Goal: Task Accomplishment & Management: Complete application form

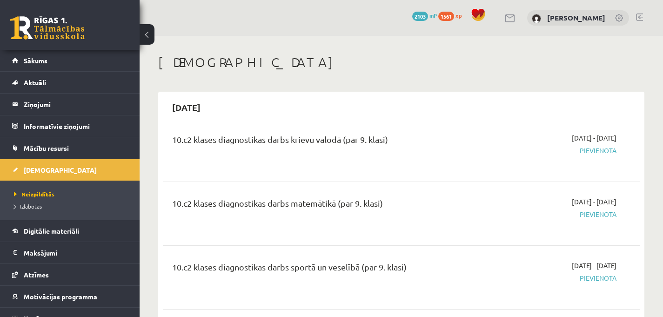
scroll to position [1455, 0]
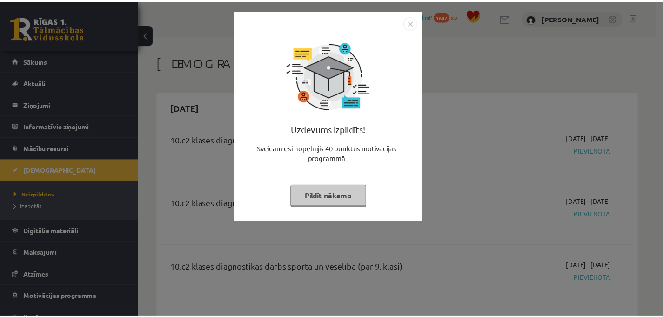
scroll to position [1455, 0]
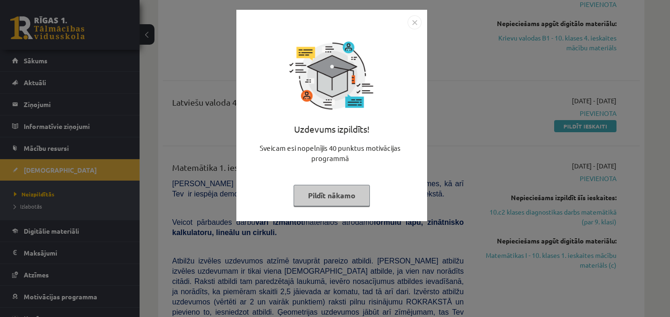
click at [353, 189] on button "Pildīt nākamo" at bounding box center [332, 195] width 76 height 21
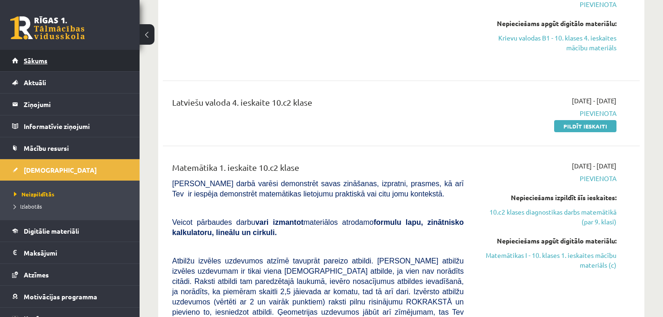
click at [61, 62] on link "Sākums" at bounding box center [70, 60] width 116 height 21
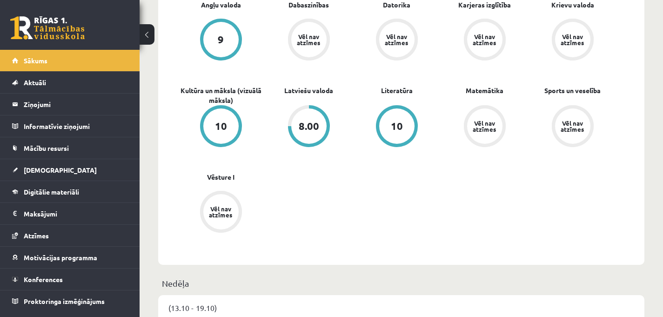
scroll to position [315, 0]
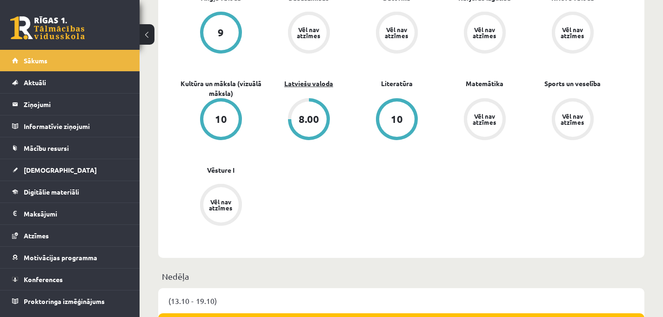
click at [306, 84] on link "Latviešu valoda" at bounding box center [308, 84] width 49 height 10
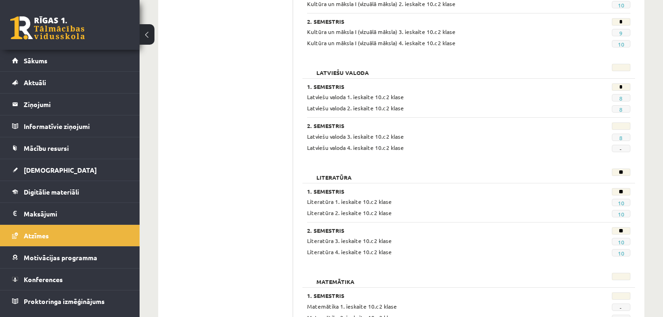
scroll to position [612, 0]
click at [622, 138] on link "8" at bounding box center [620, 137] width 3 height 7
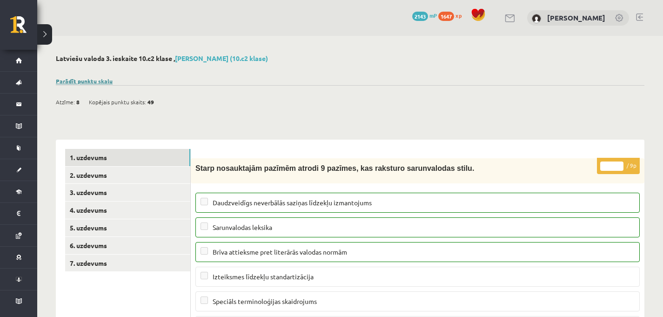
click at [98, 81] on link "Parādīt punktu skalu" at bounding box center [84, 80] width 57 height 7
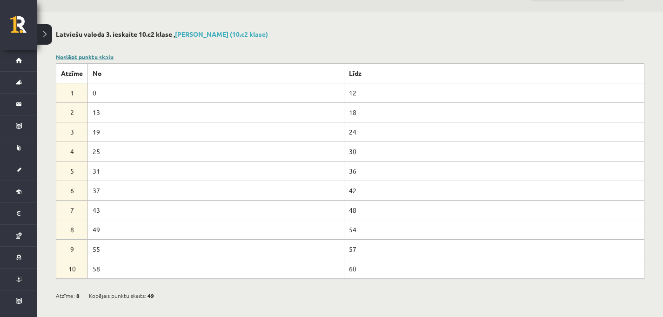
scroll to position [28, 0]
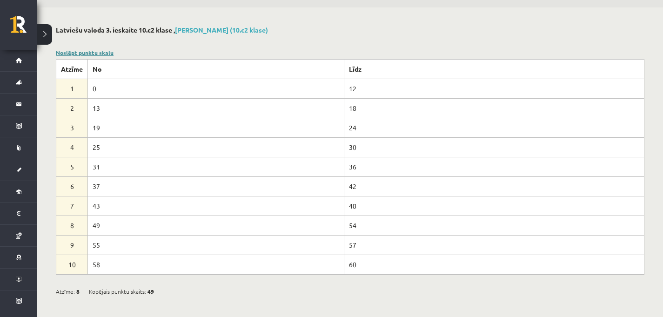
click at [92, 51] on link "Noslēpt punktu skalu" at bounding box center [85, 52] width 58 height 7
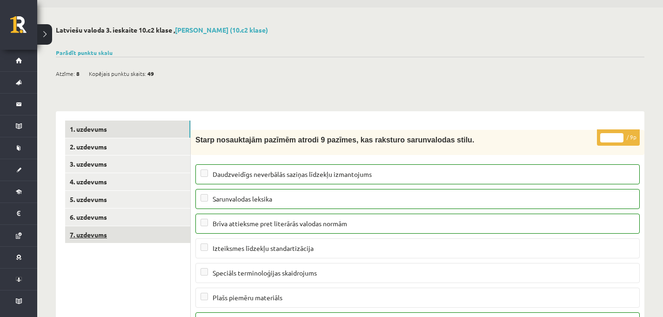
click at [104, 236] on link "7. uzdevums" at bounding box center [127, 234] width 125 height 17
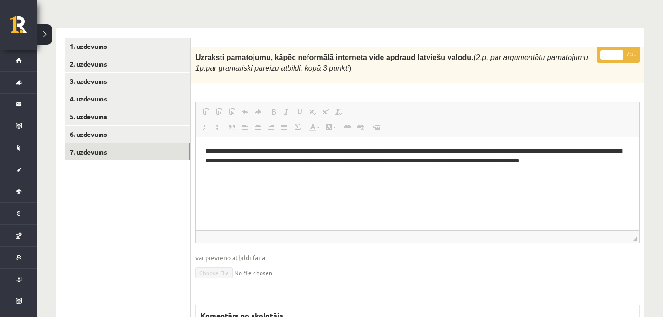
scroll to position [109, 0]
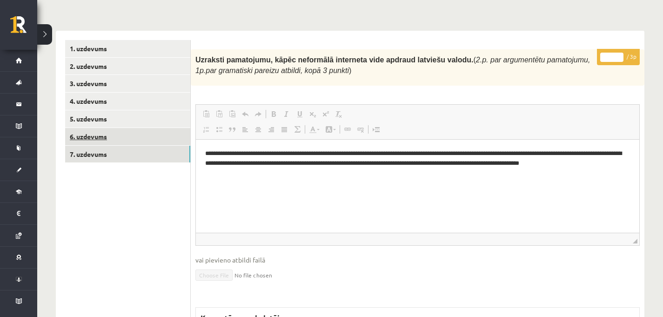
click at [145, 134] on link "6. uzdevums" at bounding box center [127, 136] width 125 height 17
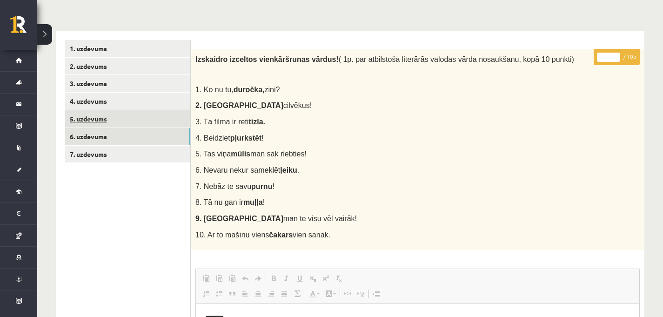
scroll to position [0, 0]
click at [137, 120] on link "5. uzdevums" at bounding box center [127, 118] width 125 height 17
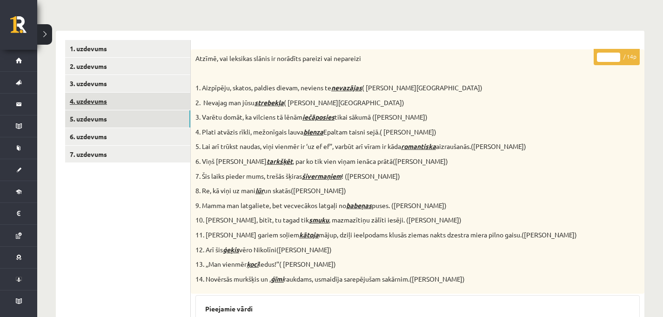
click at [138, 96] on link "4. uzdevums" at bounding box center [127, 101] width 125 height 17
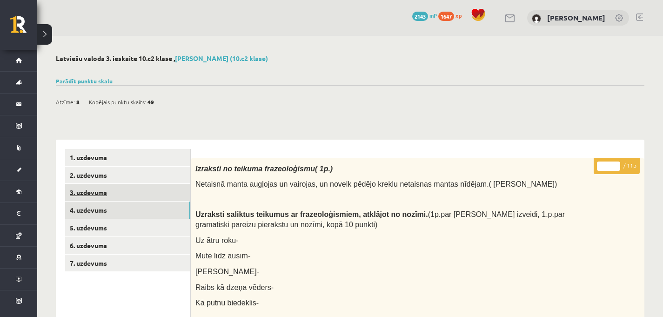
click at [114, 189] on link "3. uzdevums" at bounding box center [127, 192] width 125 height 17
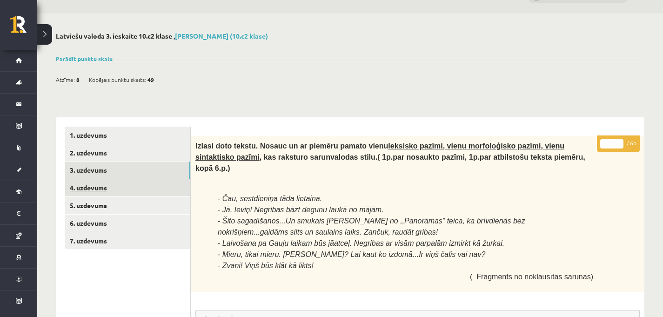
scroll to position [15, 0]
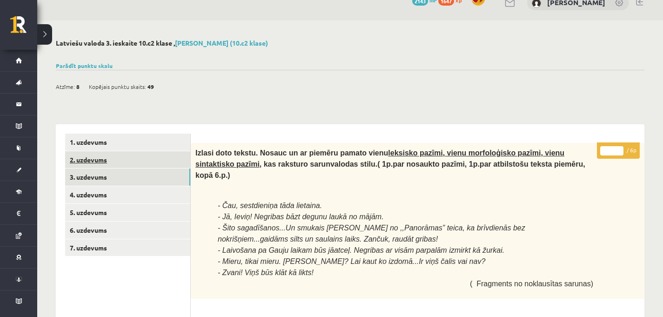
click at [158, 163] on link "2. uzdevums" at bounding box center [127, 159] width 125 height 17
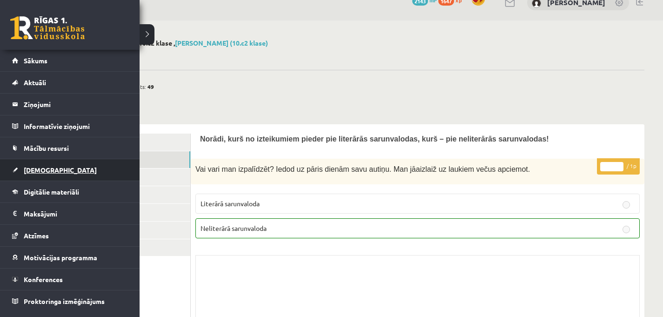
click at [56, 177] on link "[DEMOGRAPHIC_DATA]" at bounding box center [70, 169] width 116 height 21
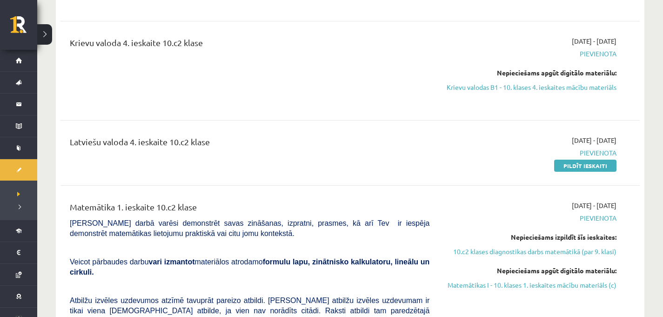
scroll to position [1295, 0]
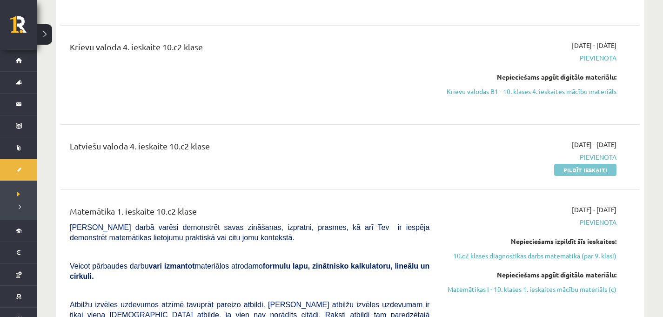
click at [586, 164] on link "Pildīt ieskaiti" at bounding box center [585, 170] width 62 height 12
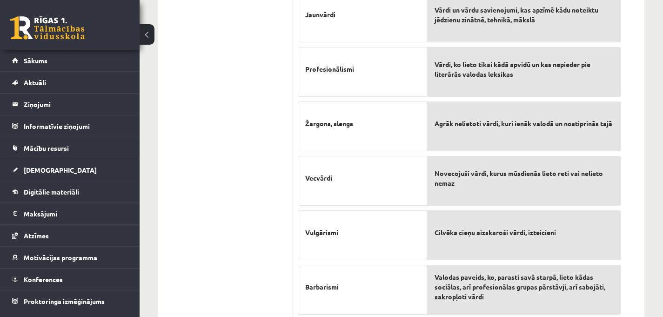
scroll to position [407, 0]
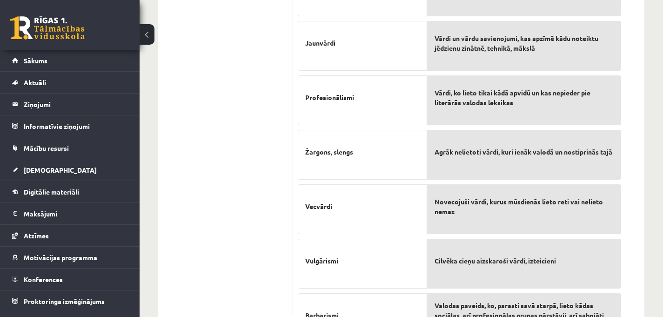
click at [147, 27] on button at bounding box center [147, 34] width 15 height 20
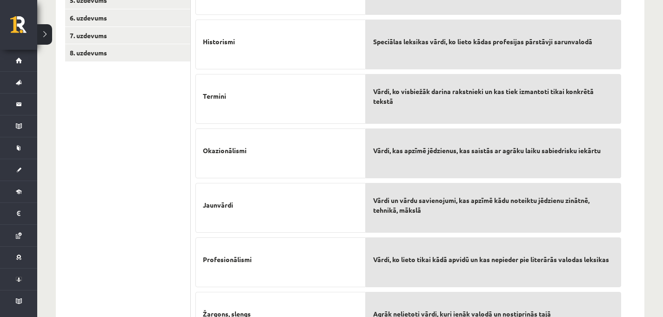
scroll to position [0, 0]
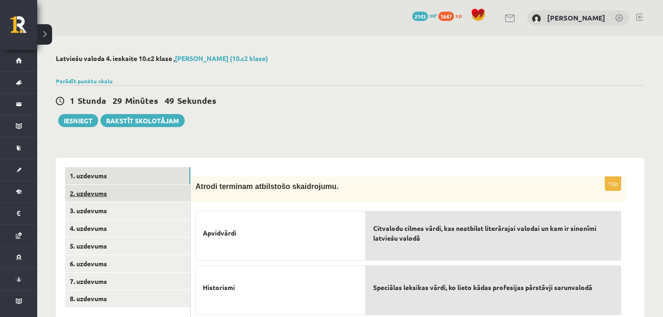
click at [99, 192] on link "2. uzdevums" at bounding box center [127, 193] width 125 height 17
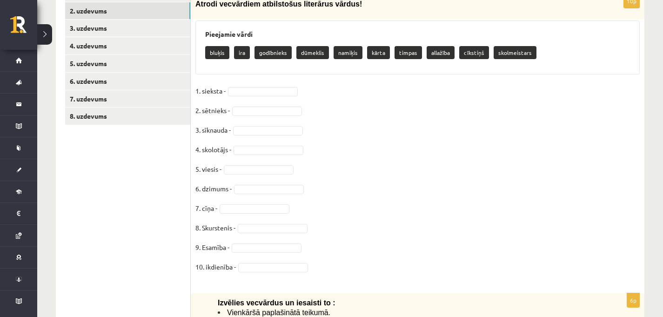
scroll to position [175, 0]
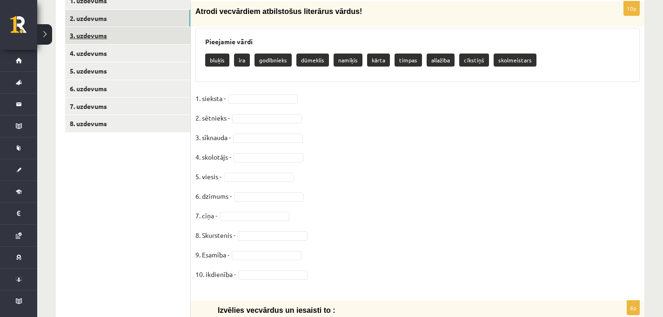
click at [114, 33] on link "3. uzdevums" at bounding box center [127, 35] width 125 height 17
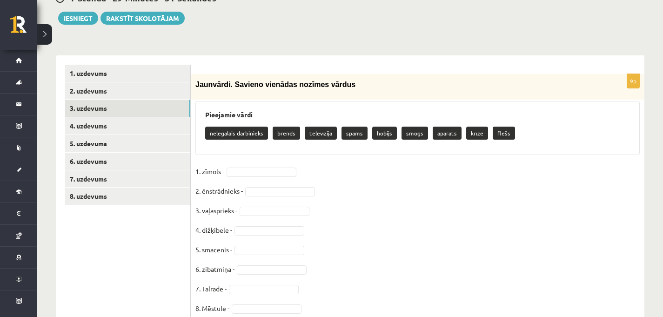
scroll to position [87, 0]
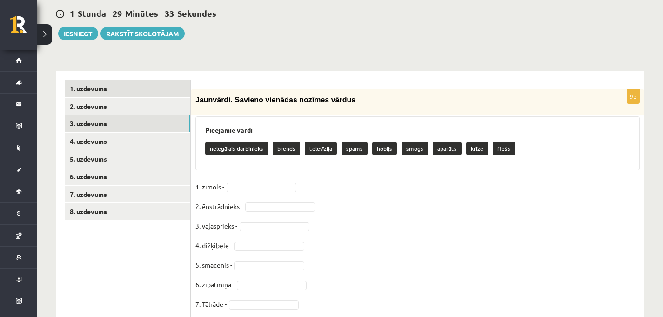
click at [108, 85] on link "1. uzdevums" at bounding box center [127, 88] width 125 height 17
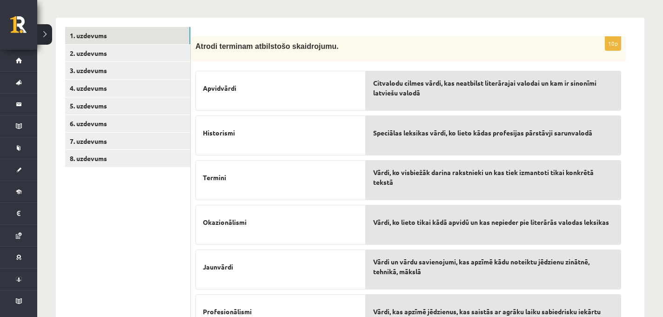
scroll to position [130, 0]
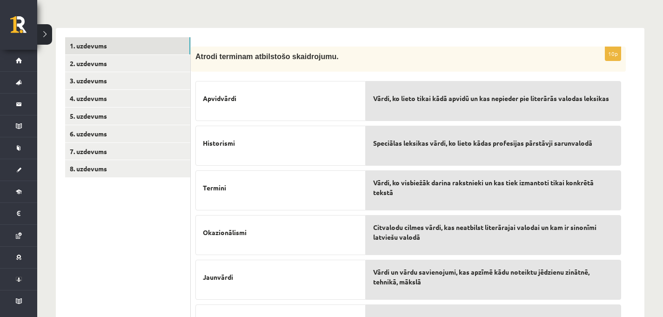
drag, startPoint x: 454, startPoint y: 235, endPoint x: 493, endPoint y: 2, distance: 236.3
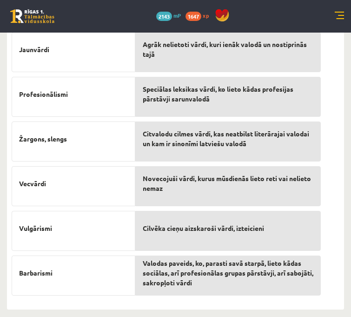
scroll to position [392, 0]
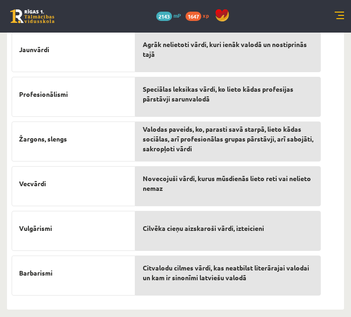
drag, startPoint x: 301, startPoint y: 273, endPoint x: 234, endPoint y: 0, distance: 281.3
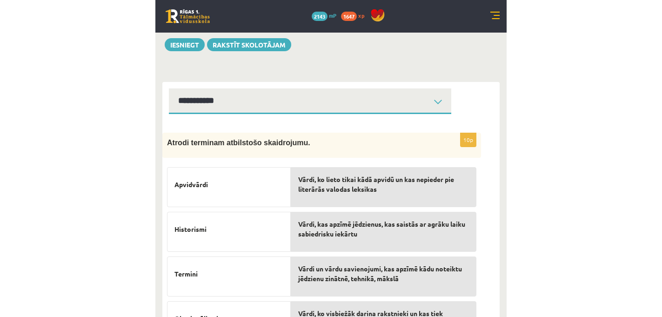
scroll to position [36, 0]
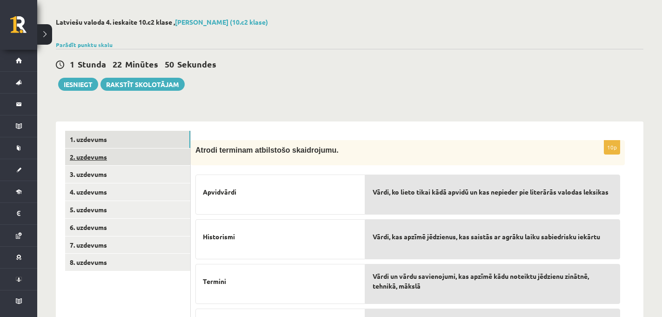
click at [102, 158] on link "2. uzdevums" at bounding box center [127, 156] width 125 height 17
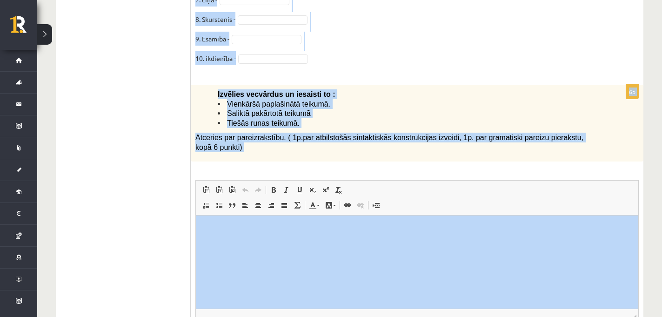
scroll to position [476, 0]
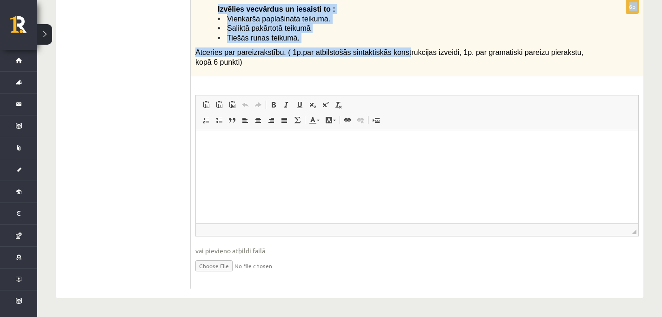
drag, startPoint x: 195, startPoint y: 27, endPoint x: 412, endPoint y: 51, distance: 218.2
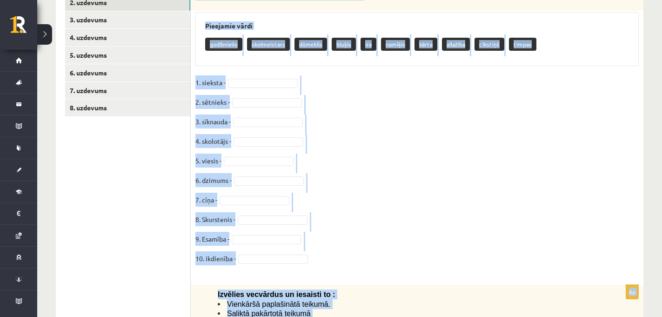
scroll to position [179, 0]
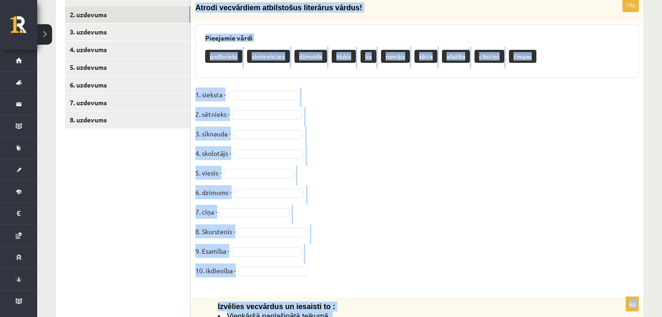
click at [210, 30] on div "Pieejamie vārdi godībnieks skolmeistars dūmeklis bluķis ira namiķis kārta allaž…" at bounding box center [416, 51] width 443 height 54
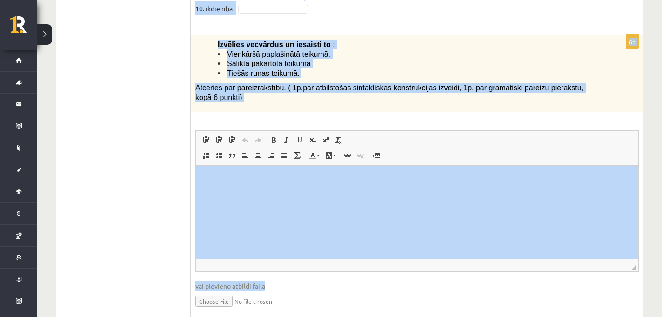
scroll to position [476, 0]
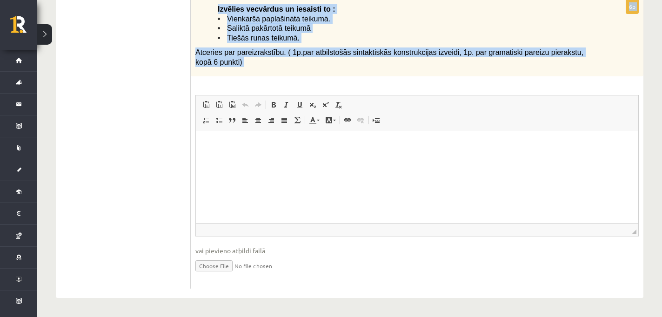
drag, startPoint x: 192, startPoint y: 9, endPoint x: 447, endPoint y: 78, distance: 264.4
copy form "Atrodi vecvārdiem atbilstošus literārus vārdus! Pieejamie vārdi godībnieks skol…"
click at [447, 78] on div "6p Izvēlies vecvārdus un iesaisti to : Vienkāršā paplašinātā teikumā. Saliktā p…" at bounding box center [417, 144] width 453 height 289
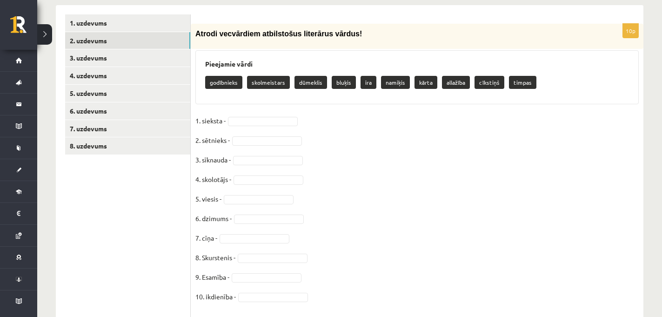
scroll to position [142, 0]
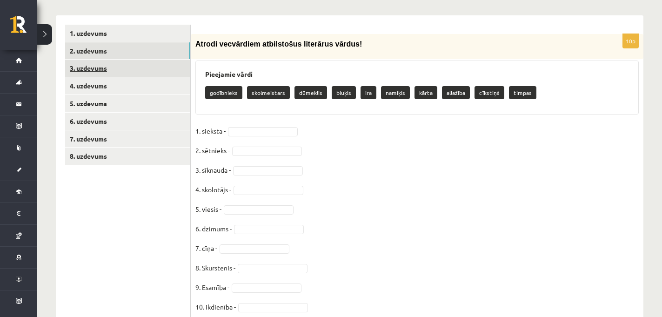
click at [162, 72] on link "3. uzdevums" at bounding box center [127, 68] width 125 height 17
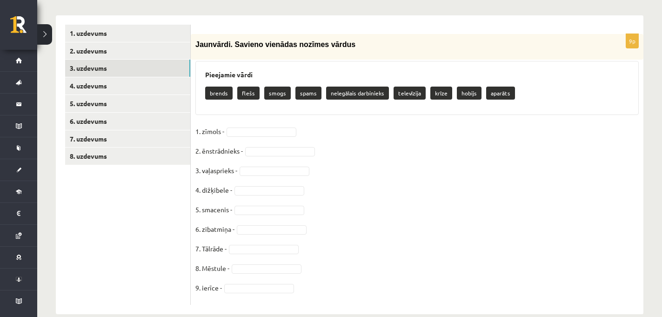
scroll to position [159, 0]
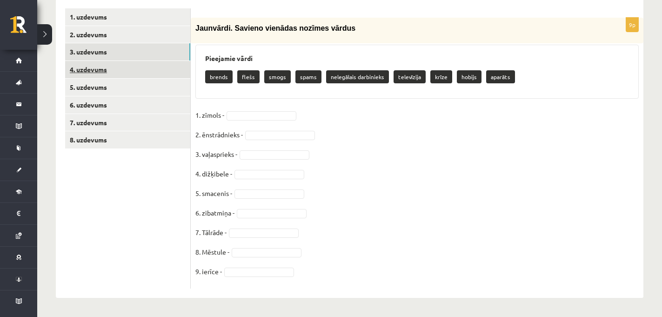
click at [135, 72] on link "4. uzdevums" at bounding box center [127, 69] width 125 height 17
click at [112, 71] on link "4. uzdevums" at bounding box center [127, 69] width 125 height 17
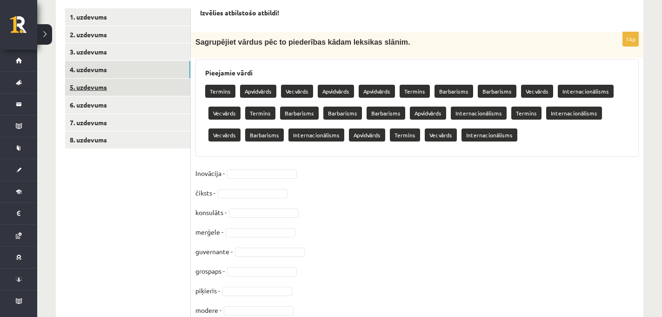
click at [155, 85] on link "5. uzdevums" at bounding box center [127, 87] width 125 height 17
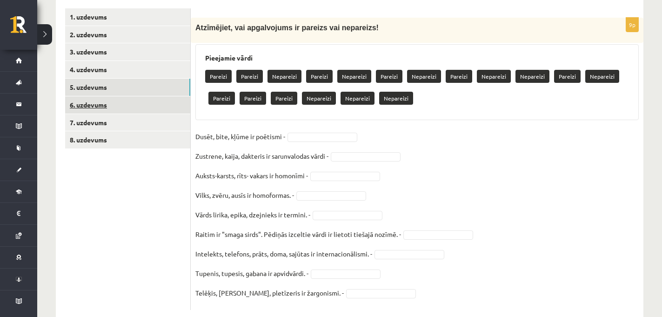
click at [137, 104] on link "6. uzdevums" at bounding box center [127, 104] width 125 height 17
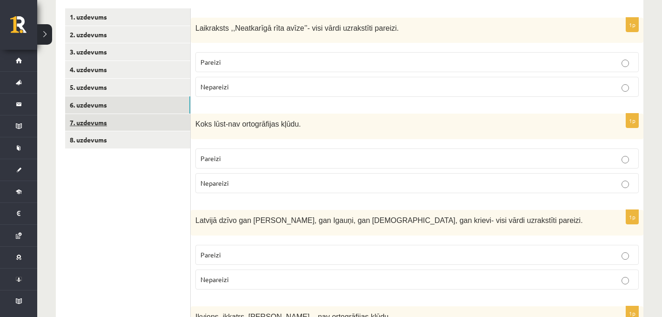
click at [115, 122] on link "7. uzdevums" at bounding box center [127, 122] width 125 height 17
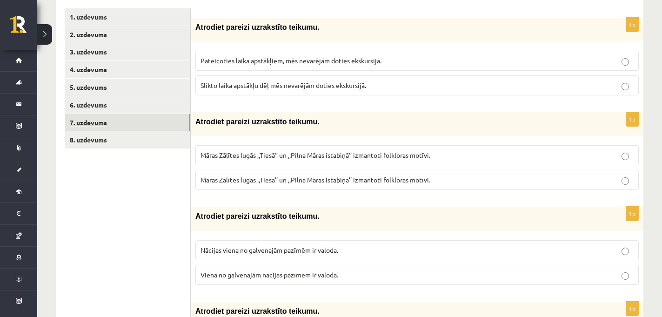
click at [115, 122] on link "7. uzdevums" at bounding box center [127, 122] width 125 height 17
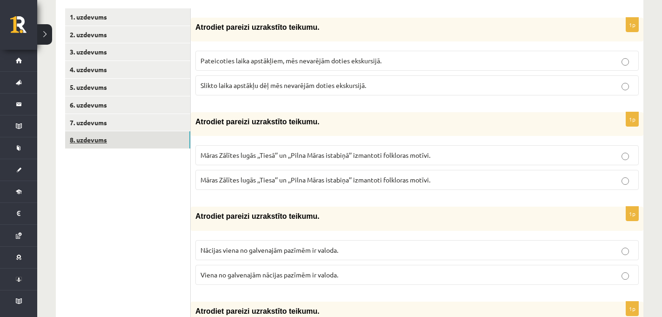
click at [114, 140] on link "8. uzdevums" at bounding box center [127, 139] width 125 height 17
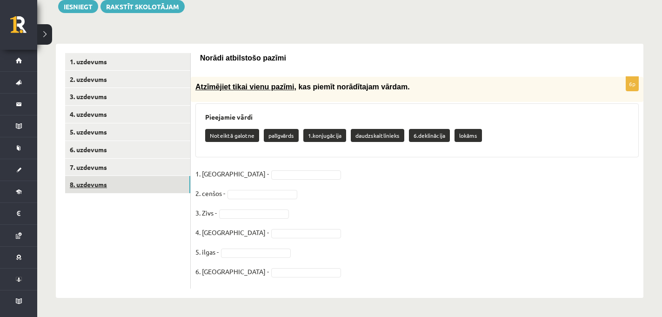
scroll to position [114, 0]
click at [114, 85] on link "2. uzdevums" at bounding box center [127, 79] width 125 height 17
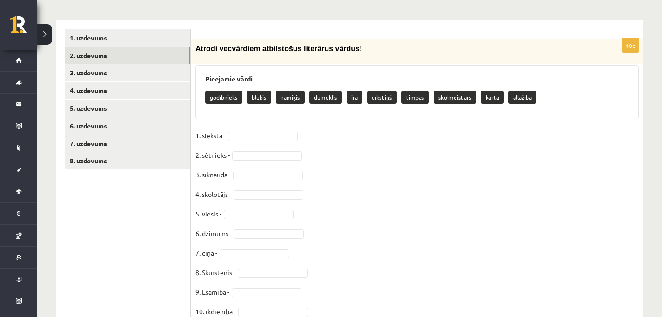
scroll to position [144, 0]
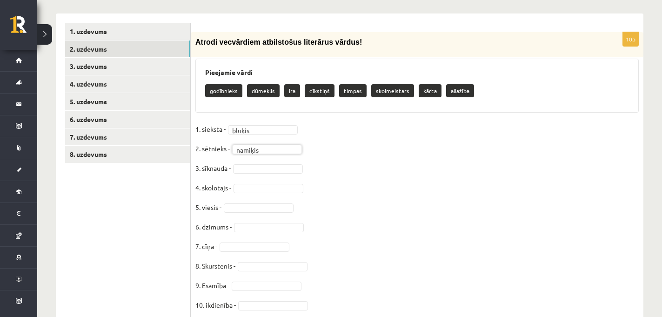
click at [393, 170] on fieldset "1. sieksta - bluķis ****** 2. sētnieks - namiķis ******* 3. sīknauda - 4. skolo…" at bounding box center [416, 219] width 443 height 195
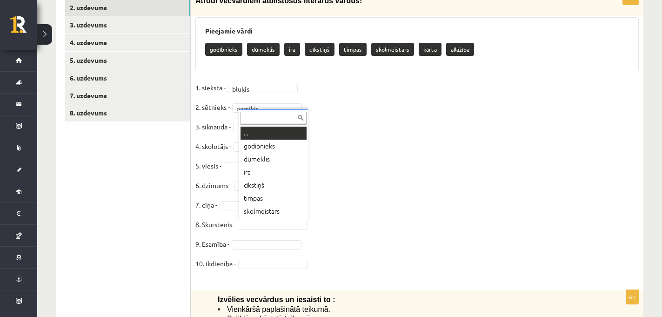
scroll to position [11, 0]
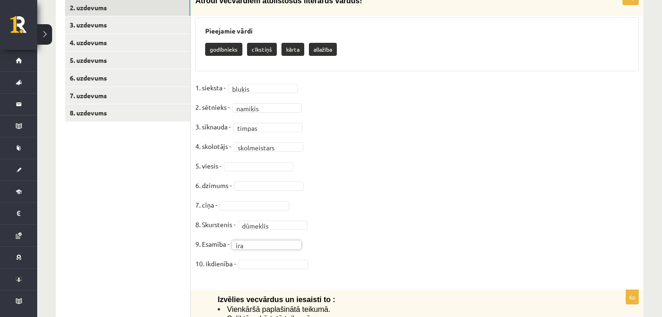
click at [381, 152] on fieldset "**********" at bounding box center [416, 177] width 443 height 195
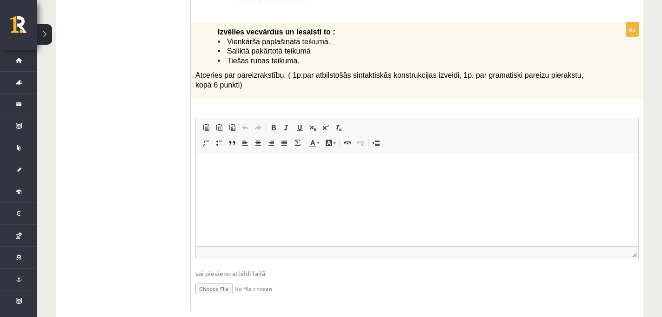
scroll to position [433, 0]
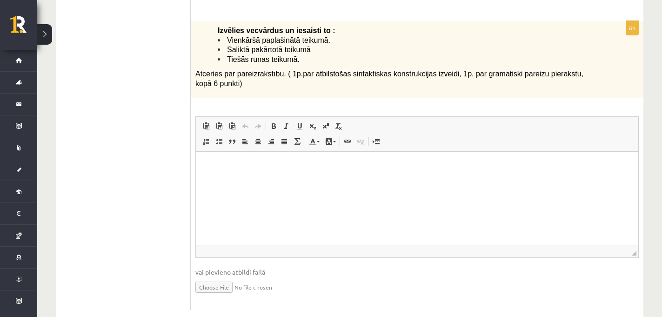
click at [216, 179] on html at bounding box center [417, 165] width 442 height 28
click at [202, 139] on span at bounding box center [205, 141] width 7 height 7
click at [205, 143] on span at bounding box center [205, 141] width 7 height 7
drag, startPoint x: 240, startPoint y: 168, endPoint x: 180, endPoint y: 172, distance: 61.1
click at [196, 172] on html at bounding box center [417, 165] width 442 height 28
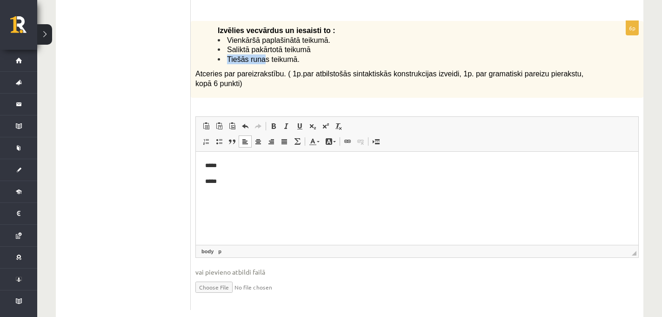
drag, startPoint x: 227, startPoint y: 59, endPoint x: 267, endPoint y: 59, distance: 40.0
click at [267, 59] on span "Tiešās runas teikumā." at bounding box center [263, 59] width 73 height 8
copy span "Tiešās runas"
click at [210, 193] on p "Визуальный текстовый редактор, wiswyg-editor-user-answer-47433848733700" at bounding box center [417, 197] width 424 height 10
click at [239, 196] on p "**********" at bounding box center [417, 197] width 424 height 10
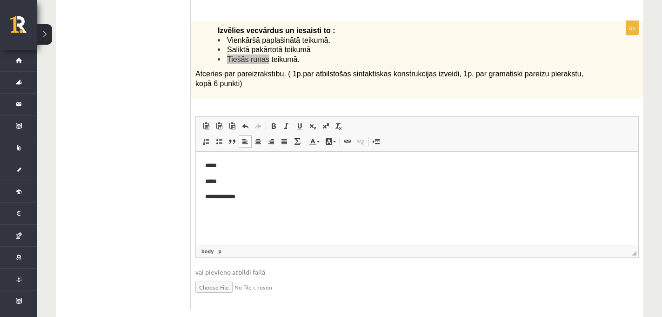
click at [260, 207] on html "**********" at bounding box center [417, 181] width 442 height 60
click at [235, 166] on p "*****" at bounding box center [417, 165] width 424 height 10
click at [387, 34] on p "Izvēlies vecvārdus un iesaisti to :" at bounding box center [405, 31] width 374 height 10
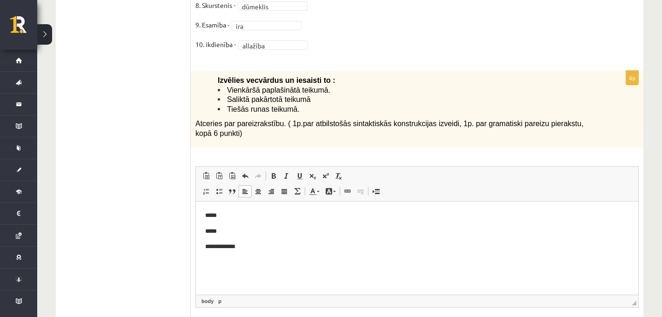
scroll to position [390, 0]
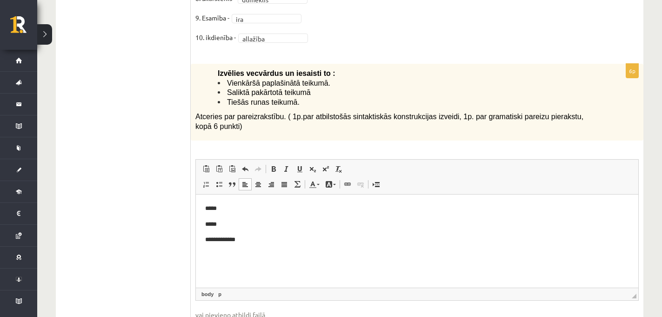
click at [230, 209] on p "*****" at bounding box center [417, 208] width 424 height 10
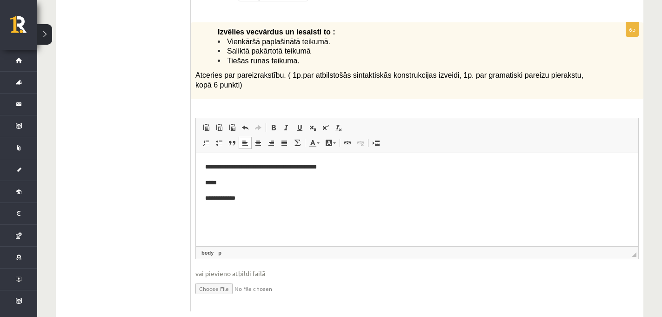
scroll to position [454, 0]
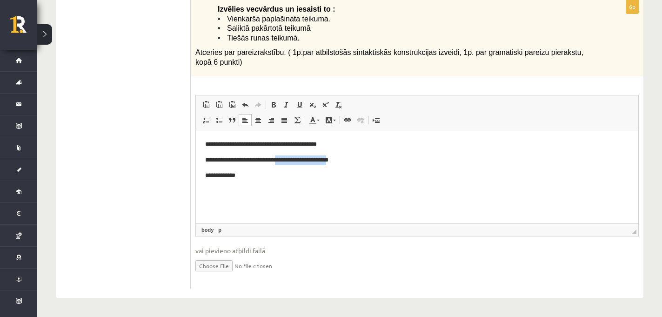
drag, startPoint x: 284, startPoint y: 159, endPoint x: 341, endPoint y: 158, distance: 57.7
click at [341, 158] on p "**********" at bounding box center [417, 160] width 424 height 10
click at [316, 160] on p "**********" at bounding box center [417, 160] width 424 height 10
click at [286, 186] on html "**********" at bounding box center [417, 160] width 442 height 60
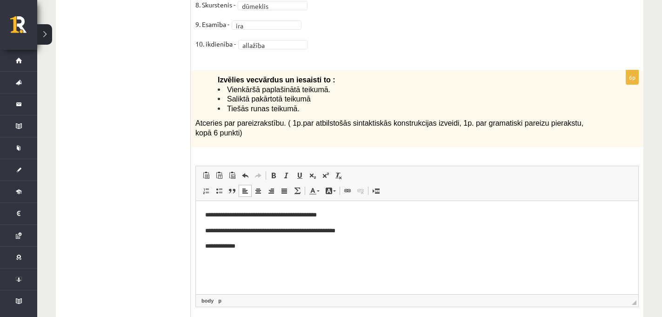
scroll to position [388, 0]
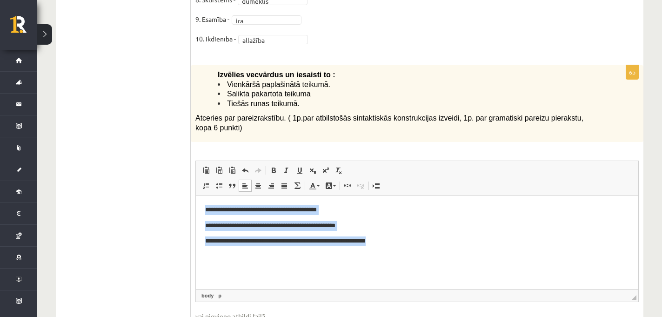
drag, startPoint x: 401, startPoint y: 240, endPoint x: 206, endPoint y: 201, distance: 199.5
click at [206, 201] on html "**********" at bounding box center [417, 225] width 442 height 60
copy body "**********"
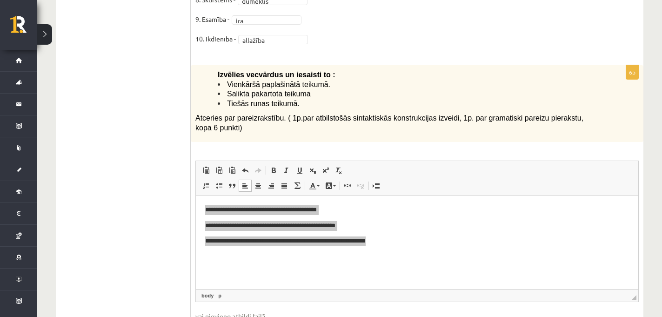
click at [354, 124] on p "Atceries par pareizrakstību. ( 1p.par atbilstošās sintaktiskās konstrukcijas iz…" at bounding box center [393, 122] width 397 height 19
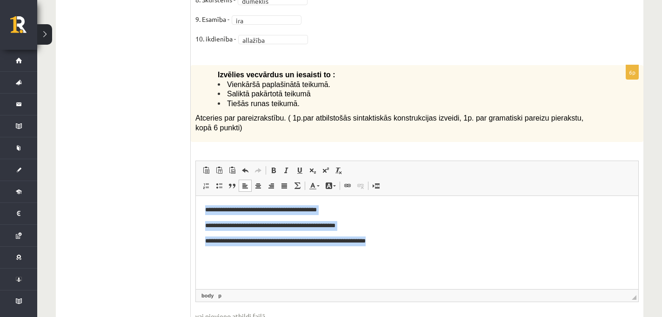
click at [274, 217] on body "**********" at bounding box center [417, 225] width 424 height 41
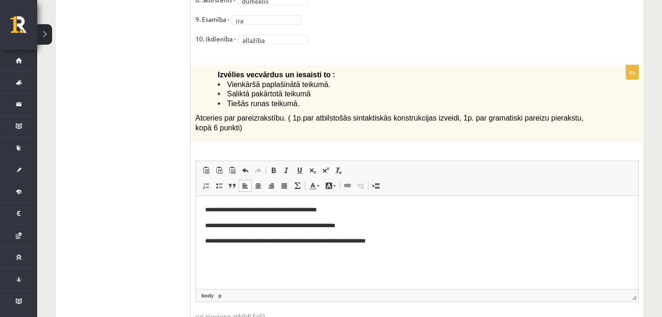
click at [275, 212] on p "**********" at bounding box center [417, 210] width 424 height 10
click at [352, 210] on p "**********" at bounding box center [417, 210] width 424 height 10
drag, startPoint x: 350, startPoint y: 245, endPoint x: 338, endPoint y: 245, distance: 12.1
click at [338, 245] on p "**********" at bounding box center [417, 241] width 424 height 10
copy p "****"
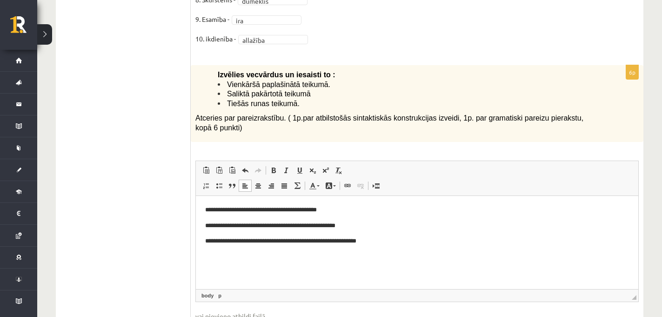
click at [357, 242] on p "**********" at bounding box center [417, 241] width 424 height 10
click at [415, 247] on html "**********" at bounding box center [417, 225] width 442 height 60
drag, startPoint x: 303, startPoint y: 240, endPoint x: 269, endPoint y: 237, distance: 34.2
click at [269, 237] on p "**********" at bounding box center [417, 241] width 424 height 10
click at [380, 247] on html "**********" at bounding box center [417, 225] width 442 height 60
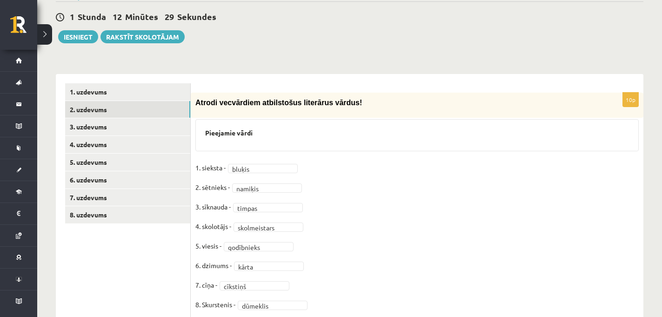
scroll to position [41, 0]
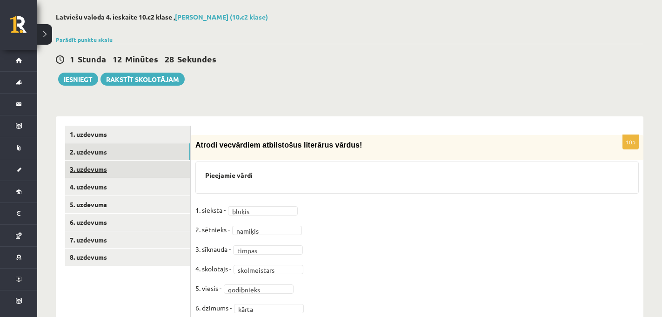
click at [145, 175] on link "3. uzdevums" at bounding box center [127, 168] width 125 height 17
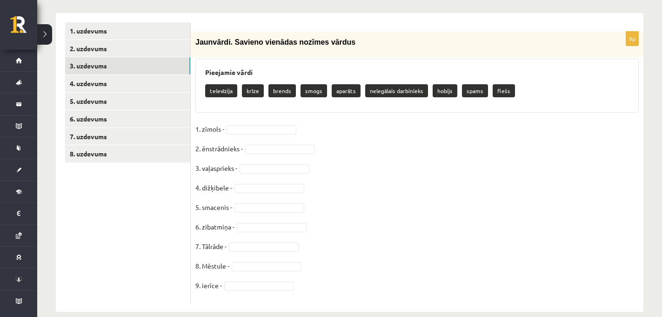
scroll to position [159, 0]
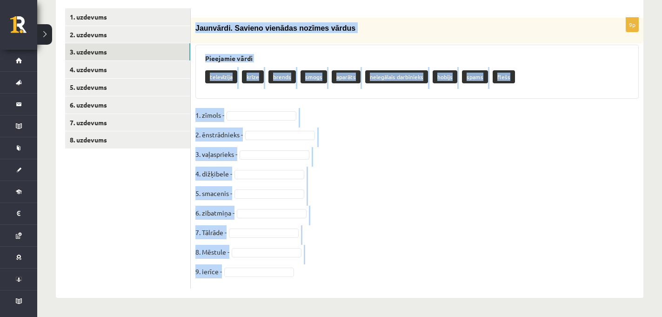
drag, startPoint x: 195, startPoint y: 25, endPoint x: 338, endPoint y: 283, distance: 295.0
click at [338, 283] on div "9p Jaunvārdi. Savieno vienādas nozīmes vārdus Pieejamie vārdi televīzija krīze …" at bounding box center [417, 153] width 453 height 271
copy div "Jaunvārdi. Savieno vienādas nozīmes vārdus Pieejamie vārdi televīzija krīze bre…"
click at [338, 283] on fieldset "1. zīmols - 2. ēnstrādnieks - 3. vaļasprieks - 4. dižķibele - 5. smacenis - 6. …" at bounding box center [416, 196] width 443 height 176
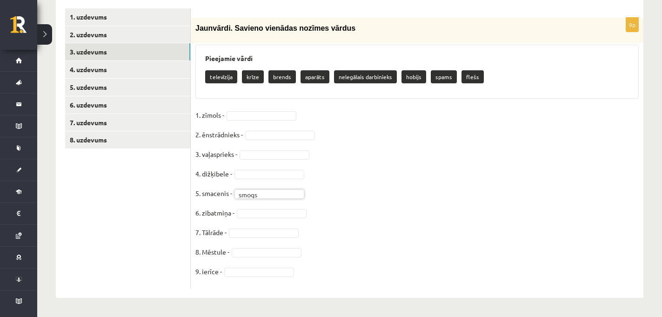
click at [327, 135] on fieldset "1. zīmols - 2. ēnstrādnieks - 3. vaļasprieks - 4. dižķibele - 5. smacenis - smo…" at bounding box center [416, 196] width 443 height 176
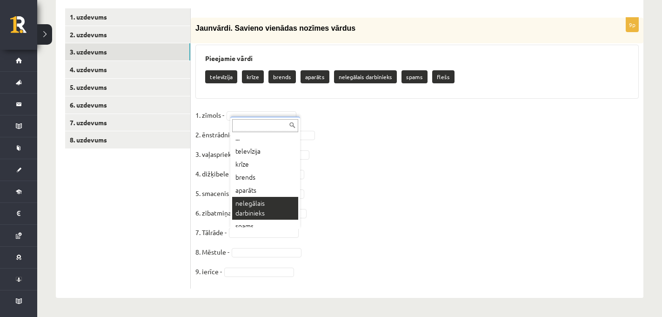
scroll to position [0, 0]
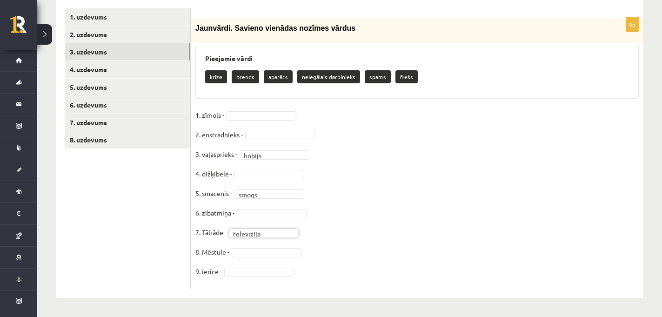
click at [335, 206] on fieldset "**********" at bounding box center [416, 196] width 443 height 176
click at [338, 197] on fieldset "**********" at bounding box center [416, 196] width 443 height 176
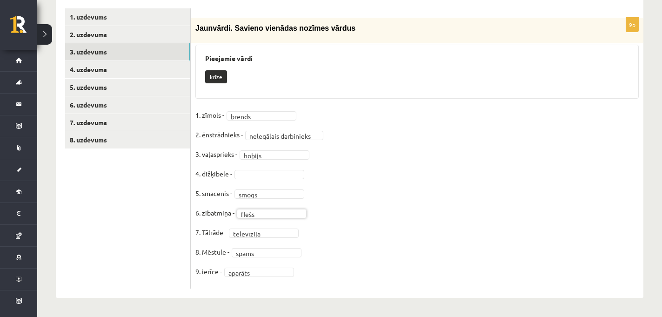
click at [263, 179] on fieldset "**********" at bounding box center [416, 196] width 443 height 176
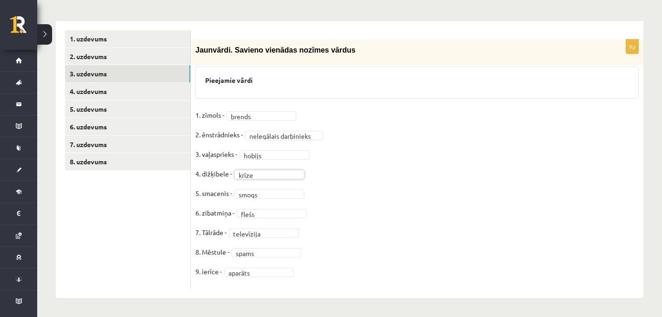
scroll to position [137, 0]
click at [410, 182] on fieldset "**********" at bounding box center [416, 196] width 443 height 176
click at [130, 94] on link "4. uzdevums" at bounding box center [127, 91] width 125 height 17
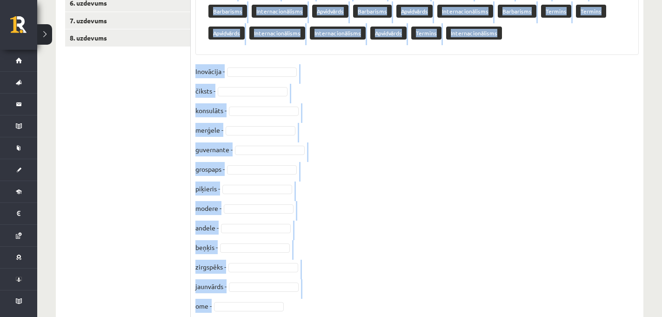
scroll to position [315, 0]
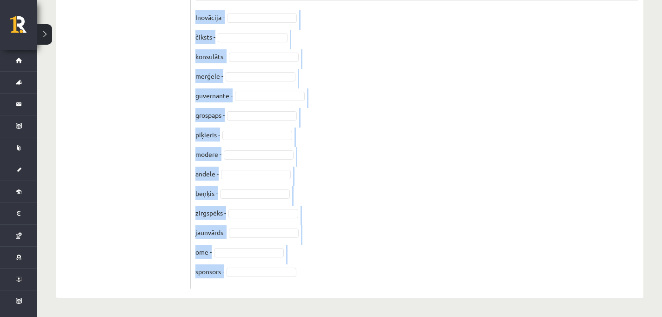
drag, startPoint x: 199, startPoint y: 36, endPoint x: 345, endPoint y: 313, distance: 313.2
click at [345, 313] on div "**********" at bounding box center [349, 18] width 625 height 595
copy form "Izvēlies atbilstošo atbildi! 14p Sagrupējiet vārdus pēc to piederības kādam lek…"
click at [385, 235] on fieldset "Inovācija - čiksts - konsulāts - merģele - guvernante - grospaps - piķieris - m…" at bounding box center [416, 147] width 443 height 274
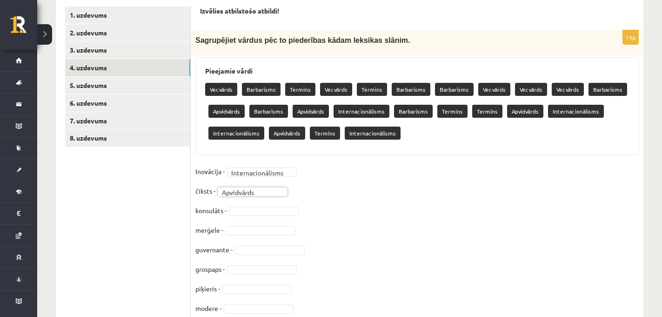
scroll to position [175, 0]
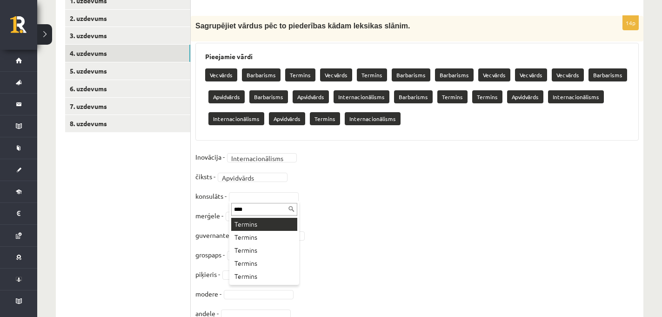
type input "*****"
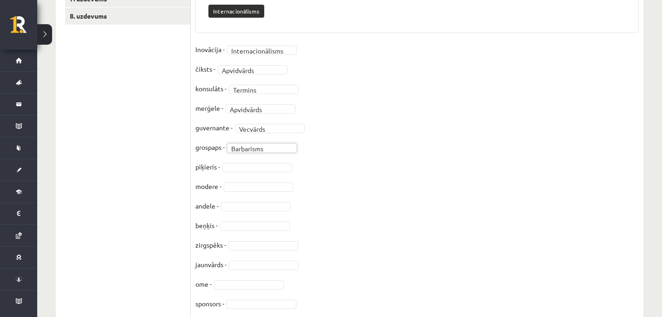
scroll to position [293, 0]
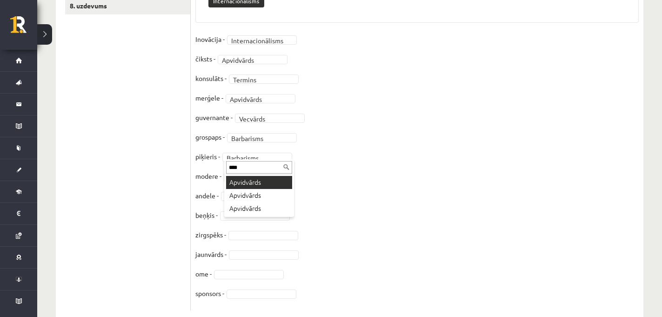
type input "*****"
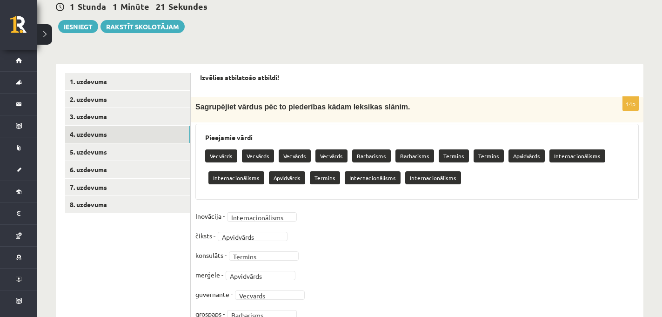
scroll to position [91, 0]
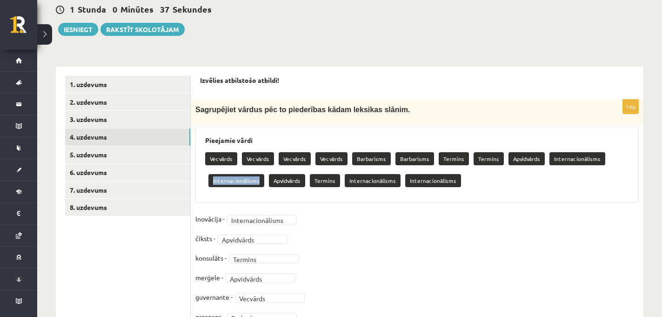
drag, startPoint x: 260, startPoint y: 183, endPoint x: 211, endPoint y: 183, distance: 48.4
click at [211, 183] on p "Internacionālisms" at bounding box center [236, 180] width 56 height 13
copy p "Internacionālisms"
click at [198, 184] on div "Pieejamie vārdi Vecvārds Vecvārds Vecvārds Vecvārds Barbarisms Barbarisms Termi…" at bounding box center [416, 165] width 443 height 76
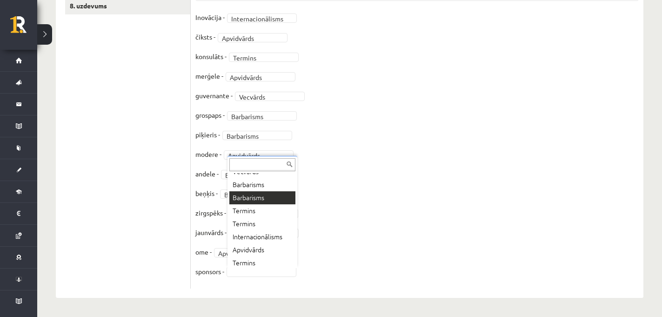
scroll to position [89, 0]
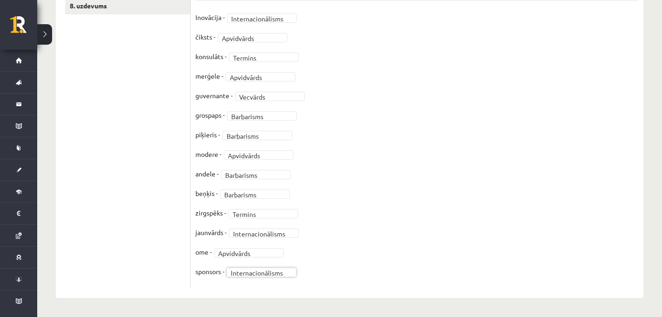
click at [126, 182] on ul "1. uzdevums 2. uzdevums 3. uzdevums 4. uzdevums 5. uzdevums 6. uzdevums 7. uzde…" at bounding box center [128, 81] width 126 height 414
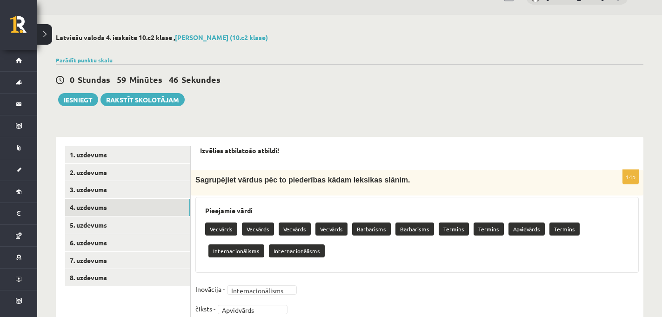
scroll to position [17, 0]
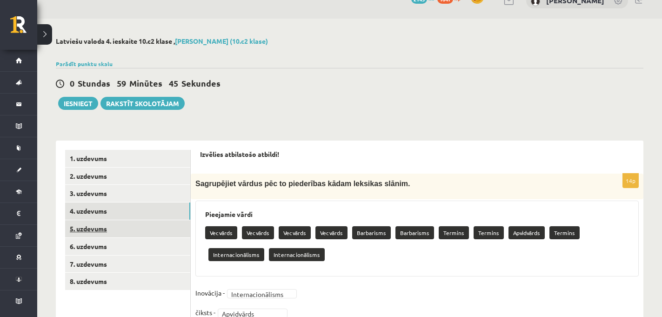
click at [112, 229] on link "5. uzdevums" at bounding box center [127, 228] width 125 height 17
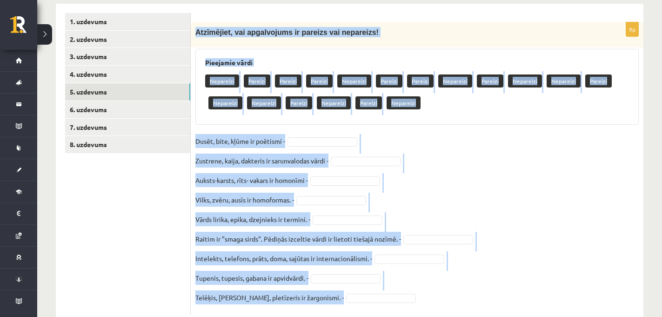
scroll to position [180, 0]
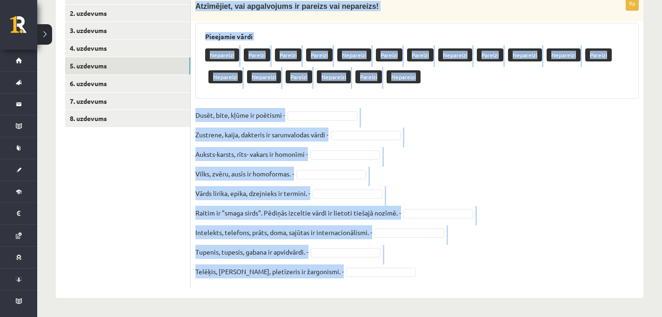
drag, startPoint x: 197, startPoint y: 33, endPoint x: 362, endPoint y: 341, distance: 348.6
copy div "Atzīmējiet, vai apgalvojums ir pareizs vai nepareizs! Pieejamie vārdi Nepareizi…"
click at [505, 295] on div "9p Atzīmējiet, vai apgalvojums ir pareizs vai nepareizs! Pieejamie vārdi Nepare…" at bounding box center [417, 138] width 453 height 320
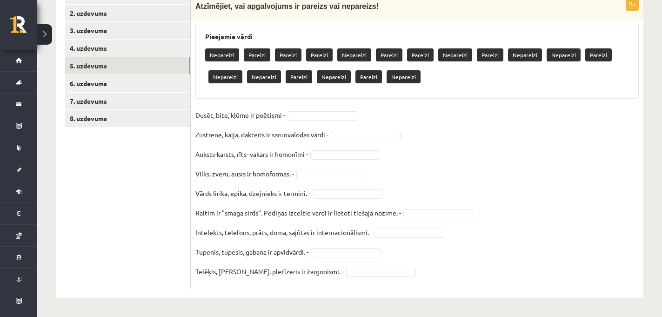
click at [487, 176] on fieldset "Dusēt, bite, kļūme ir poētismi - Zustrene, kaija, dakteris ir sarunvalodas vārd…" at bounding box center [416, 196] width 443 height 176
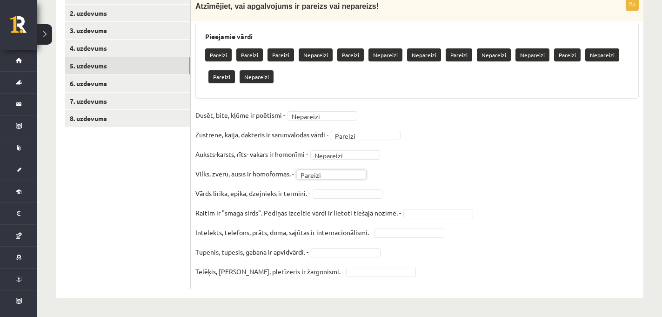
click at [327, 200] on fieldset "Dusēt, bite, kļūme ir poētismi - Nepareizi ********* Zustrene, kaija, dakteris …" at bounding box center [416, 196] width 443 height 176
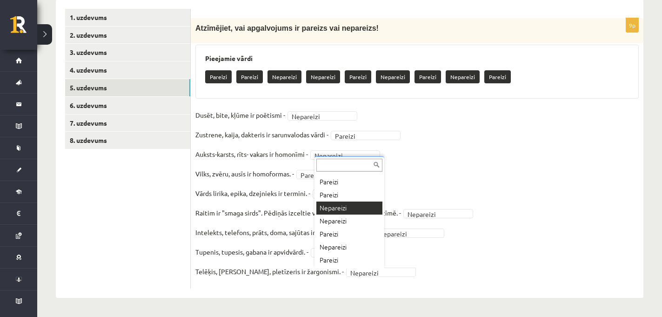
scroll to position [11, 0]
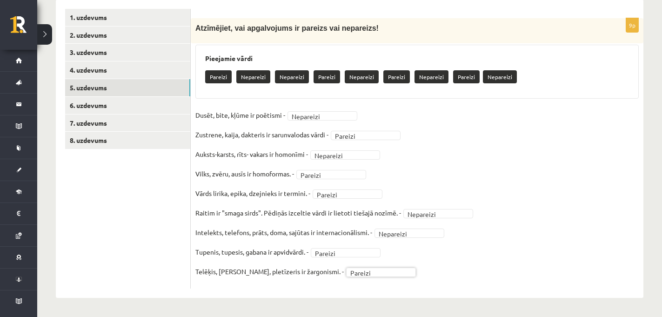
click at [122, 180] on ul "1. uzdevums 2. uzdevums 3. uzdevums 4. uzdevums 5. uzdevums 6. uzdevums 7. uzde…" at bounding box center [128, 149] width 126 height 280
click at [118, 104] on link "6. uzdevums" at bounding box center [127, 105] width 125 height 17
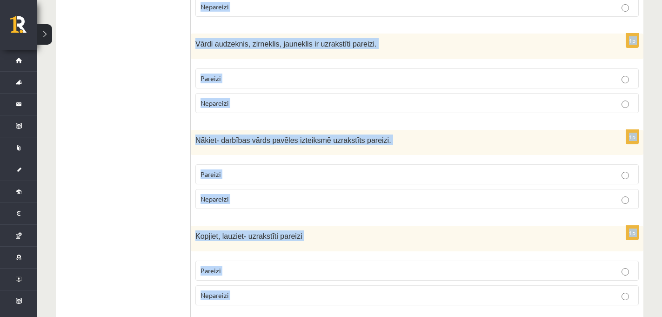
scroll to position [1032, 0]
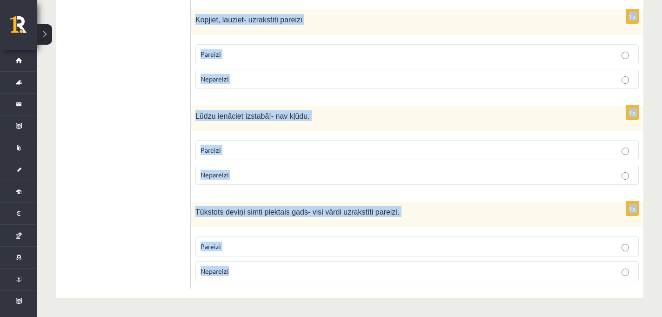
drag, startPoint x: 194, startPoint y: 28, endPoint x: 413, endPoint y: 321, distance: 365.3
copy form "Laikraksts ,,Neatkarīgā rīta avīze’’- visi vārdi uzrakstīti pareizi. Pareizi Ne…"
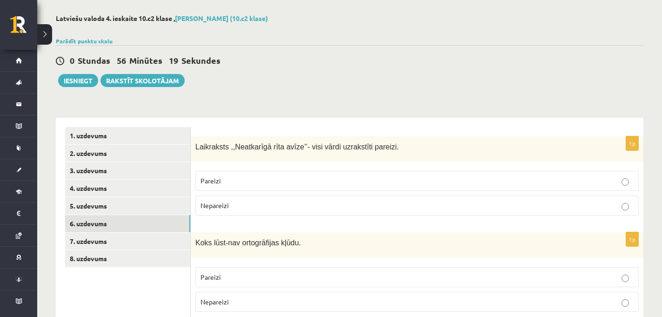
scroll to position [42, 0]
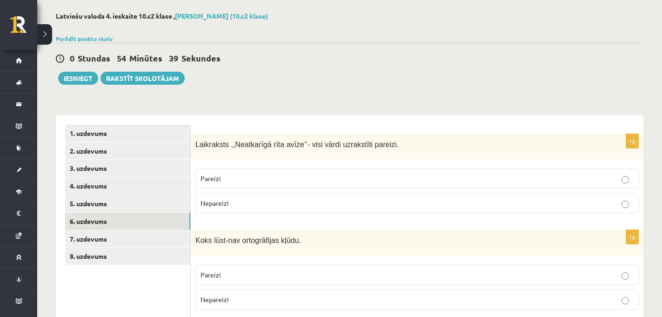
click at [245, 207] on p "Nepareizi" at bounding box center [416, 203] width 433 height 10
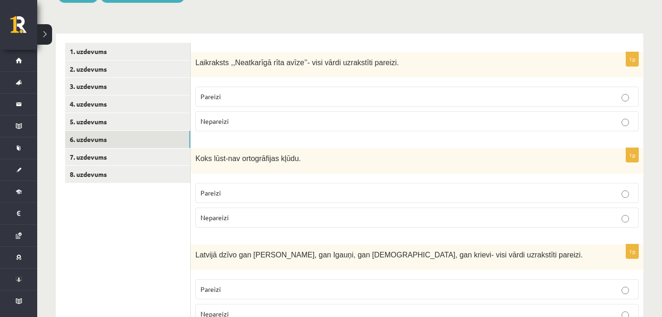
scroll to position [123, 0]
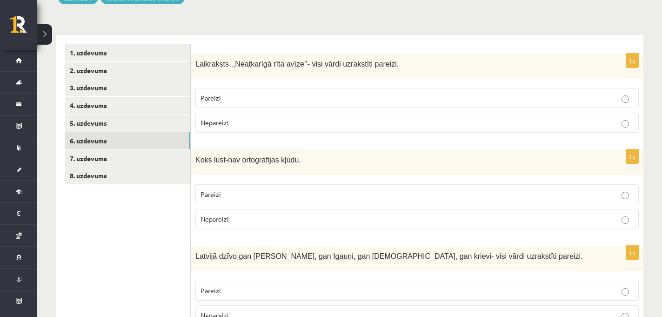
click at [244, 200] on label "Pareizi" at bounding box center [416, 194] width 443 height 20
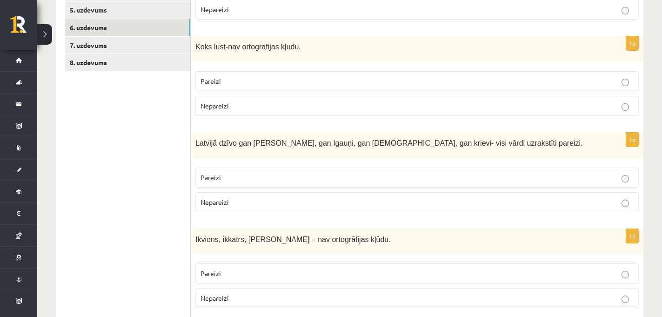
scroll to position [241, 0]
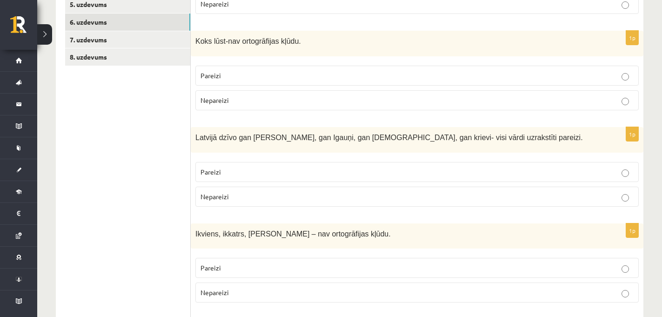
click at [244, 200] on p "Nepareizi" at bounding box center [416, 197] width 433 height 10
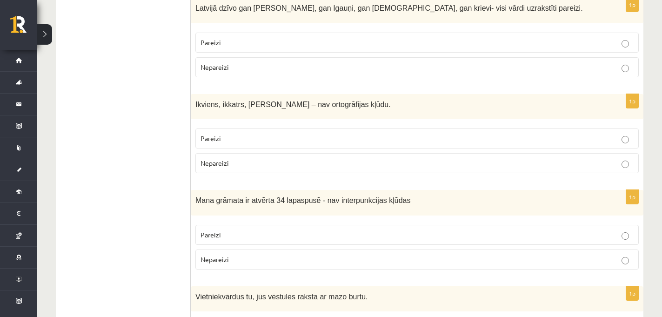
scroll to position [378, 0]
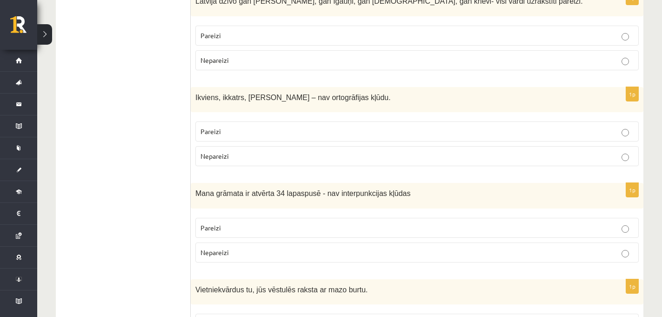
click at [226, 136] on p "Pareizi" at bounding box center [416, 132] width 433 height 10
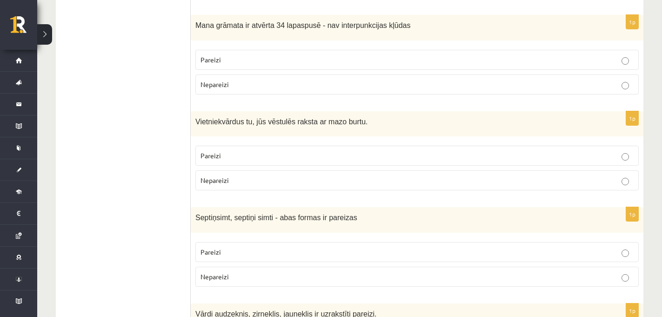
scroll to position [546, 0]
click at [236, 84] on p "Nepareizi" at bounding box center [416, 84] width 433 height 10
click at [220, 175] on p "Nepareizi" at bounding box center [416, 180] width 433 height 10
click at [227, 253] on p "Pareizi" at bounding box center [416, 252] width 433 height 10
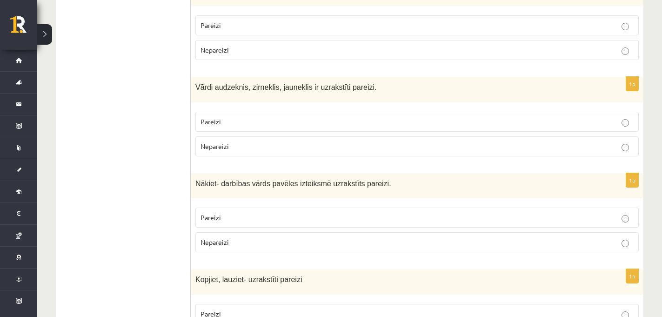
scroll to position [779, 0]
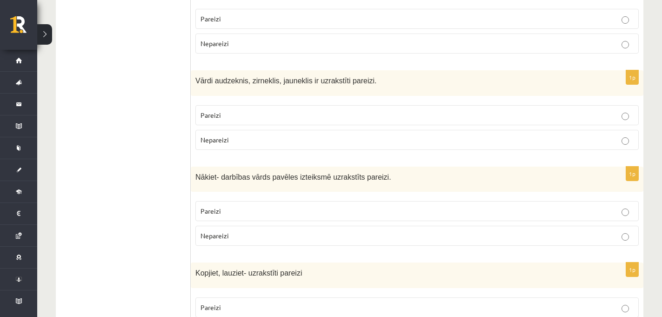
click at [245, 134] on label "Nepareizi" at bounding box center [416, 140] width 443 height 20
click at [217, 214] on span "Pareizi" at bounding box center [210, 211] width 20 height 8
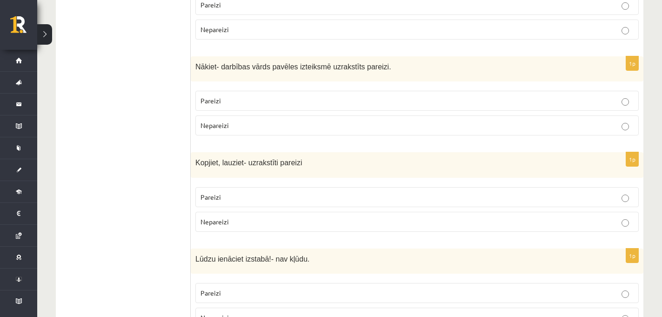
scroll to position [900, 0]
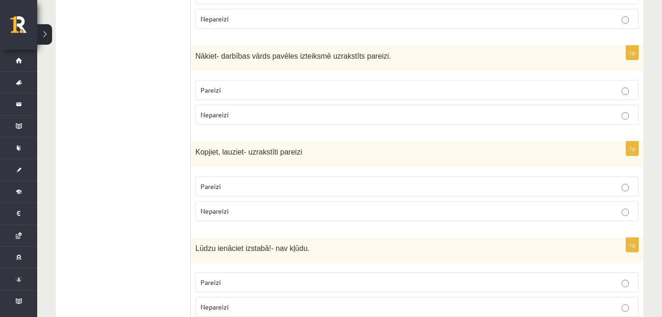
click at [215, 187] on span "Pareizi" at bounding box center [210, 186] width 20 height 8
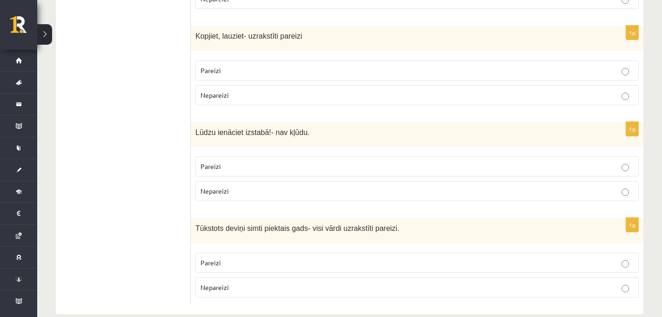
scroll to position [1020, 0]
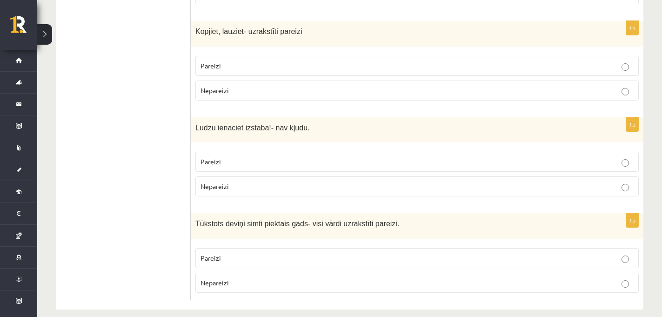
click at [287, 189] on p "Nepareizi" at bounding box center [416, 186] width 433 height 10
click at [238, 262] on p "Pareizi" at bounding box center [416, 258] width 433 height 10
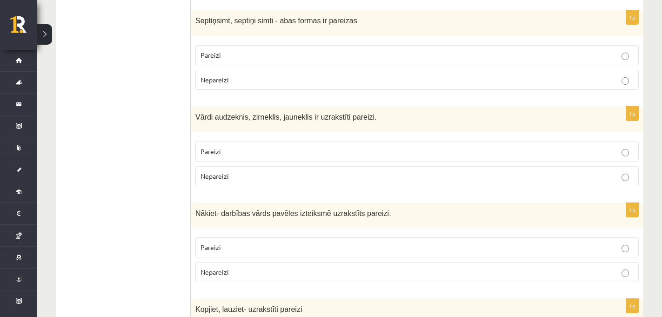
scroll to position [0, 0]
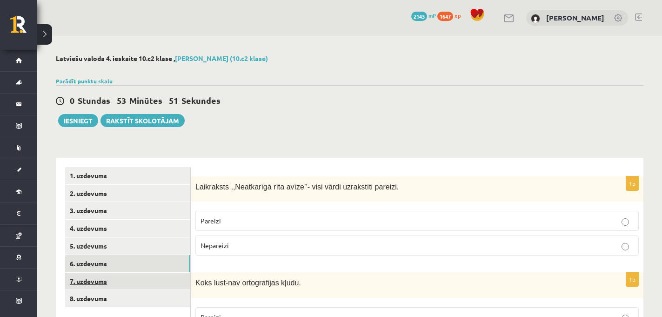
click at [131, 281] on link "7. uzdevums" at bounding box center [127, 281] width 125 height 17
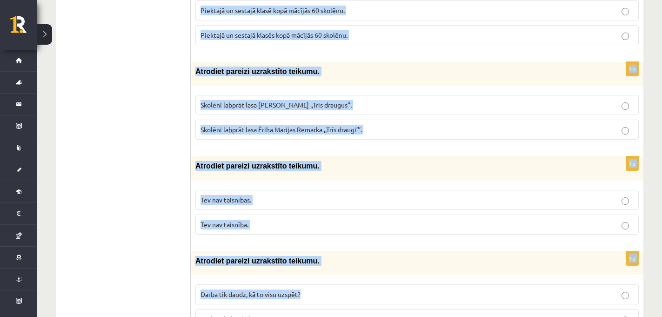
scroll to position [826, 0]
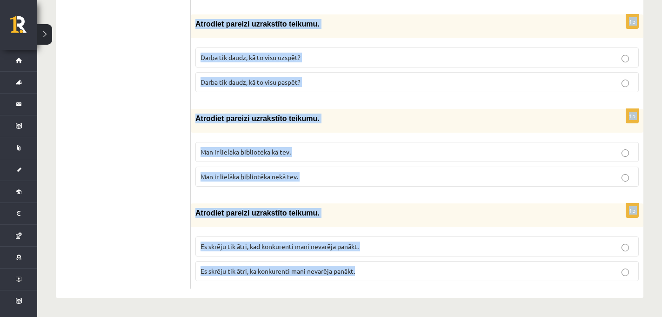
drag, startPoint x: 195, startPoint y: 108, endPoint x: 442, endPoint y: 304, distance: 315.3
copy form "Atrodiet pareizi uzrakstīto teikumu. Pateicoties laika apstākļiem, mēs nevarējā…"
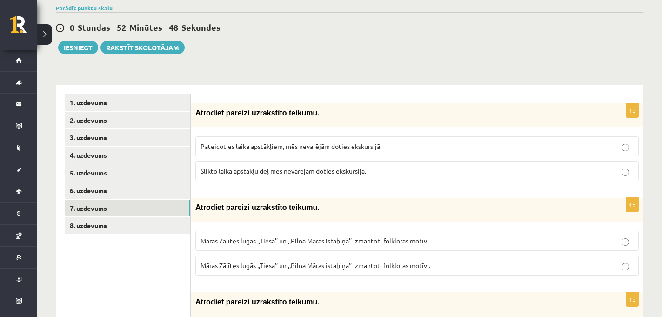
scroll to position [100, 0]
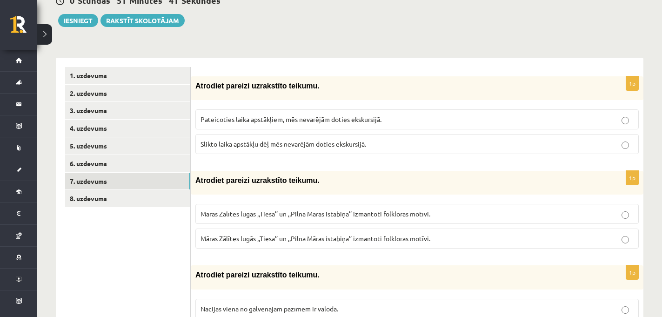
click at [265, 142] on span "Slikto laika apstākļu dēļ mēs nevarējām doties ekskursijā." at bounding box center [283, 144] width 166 height 8
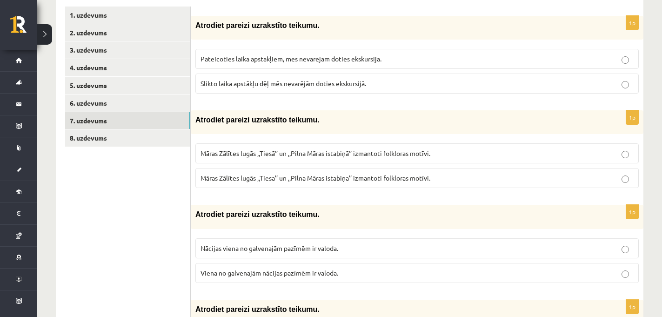
scroll to position [164, 0]
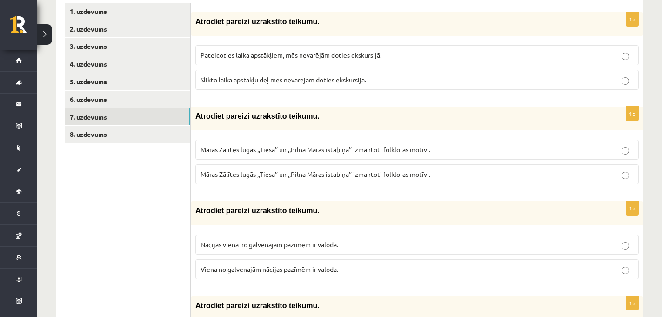
click at [281, 170] on span "Māras Zālītes lugās ,,Tiesa’’ un ,,Pilna Māras istabiņa’’ izmantoti folkloras m…" at bounding box center [315, 174] width 230 height 8
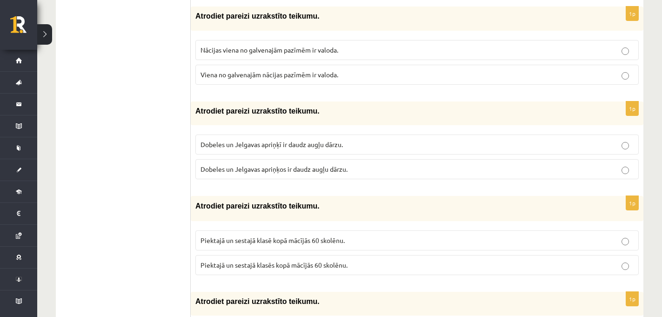
scroll to position [360, 0]
click at [267, 71] on span "Viena no galvenajām nācijas pazīmēm ir valoda." at bounding box center [269, 73] width 138 height 8
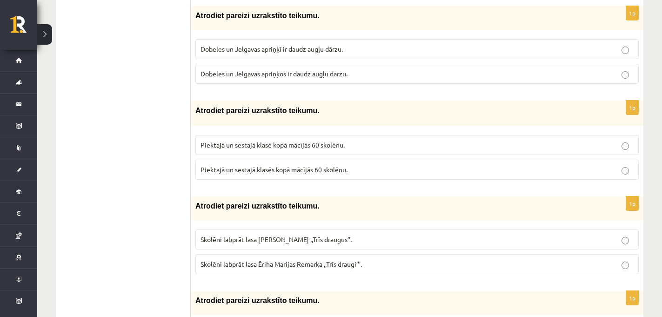
scroll to position [453, 0]
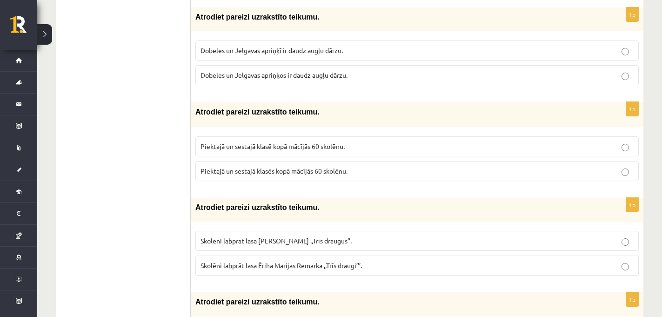
click at [313, 49] on span "Dobeles un Jelgavas apriņķī ir daudz augļu dārzu." at bounding box center [271, 50] width 142 height 8
click at [240, 149] on span "Piektajā un sestajā klasē kopā mācījās 60 skolēnu." at bounding box center [272, 146] width 144 height 8
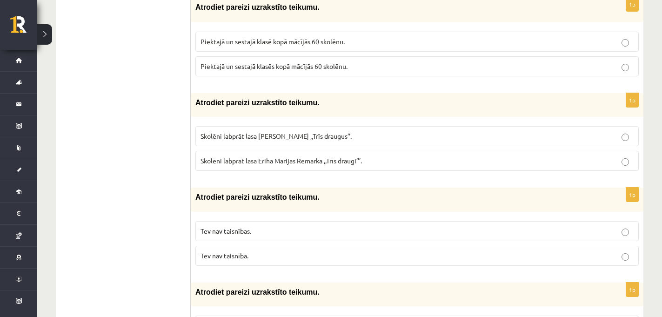
scroll to position [564, 0]
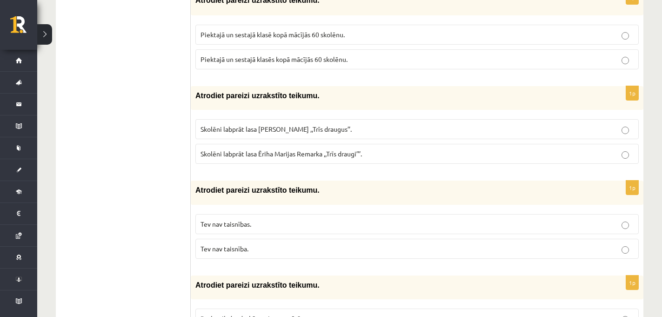
click at [244, 132] on span "Skolēni labprāt lasa Ēriha Marijas Remarka ,,Trīs draugus’’." at bounding box center [275, 129] width 151 height 8
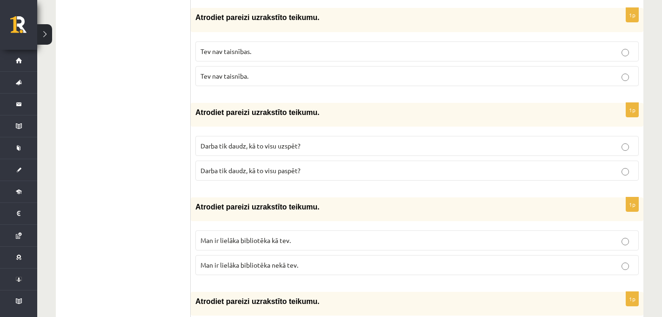
scroll to position [735, 0]
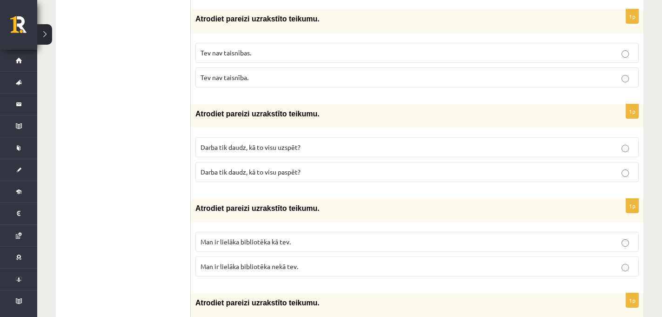
click at [227, 69] on label "Tev nav taisnība." at bounding box center [416, 77] width 443 height 20
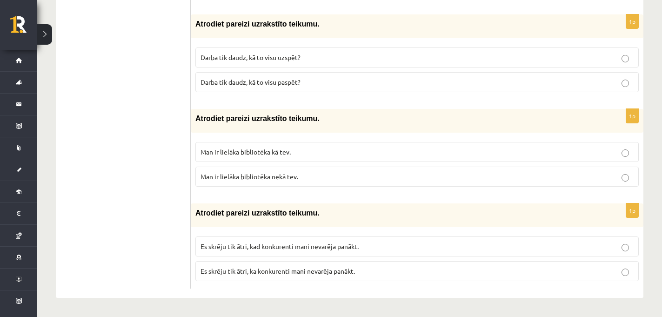
scroll to position [825, 0]
click at [237, 77] on label "Darba tik daudz, kā to visu paspēt?" at bounding box center [416, 83] width 443 height 20
click at [216, 177] on span "Man ir lielāka bibliotēka nekā tev." at bounding box center [249, 176] width 98 height 8
click at [294, 273] on span "Es skrēju tik ātri, ka konkurenti mani nevarēja panākt." at bounding box center [277, 271] width 154 height 8
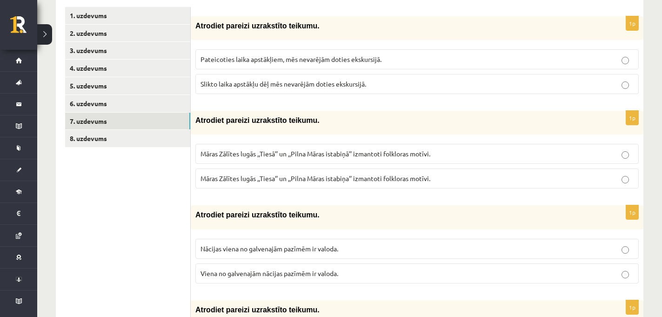
scroll to position [154, 0]
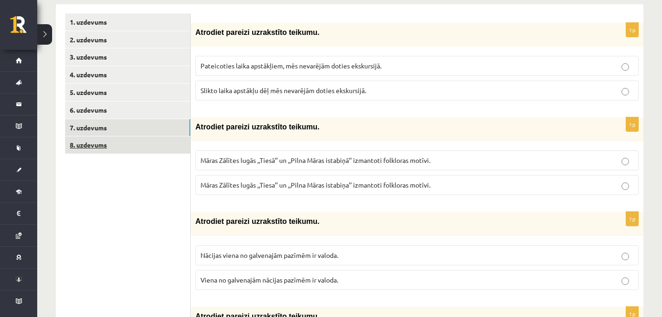
click at [127, 146] on link "8. uzdevums" at bounding box center [127, 144] width 125 height 17
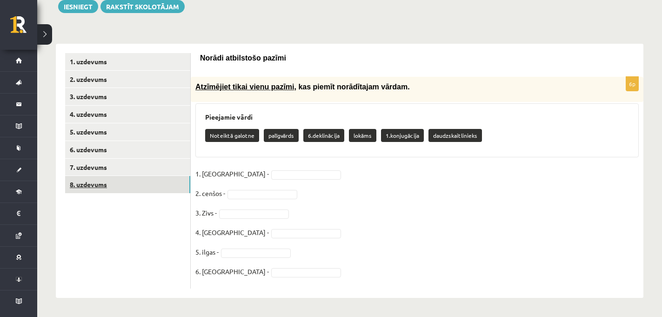
scroll to position [114, 0]
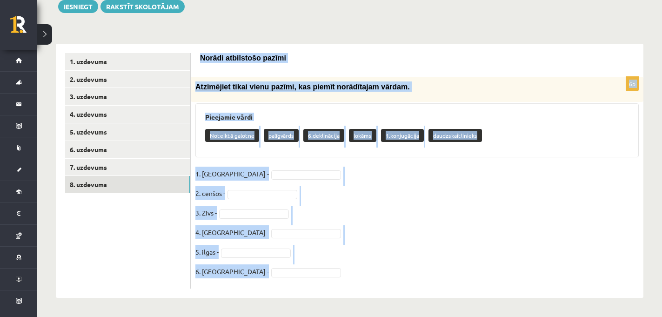
drag, startPoint x: 200, startPoint y: 56, endPoint x: 314, endPoint y: 288, distance: 258.8
click at [314, 288] on div "Norādi atbilstošo pazīmi 6p Atzīmējiet tikai vienu pazīmi , kas piemīt norādīta…" at bounding box center [417, 171] width 453 height 254
click at [338, 238] on fieldset "1. Zaļi - 2. cenšos - 3. Zivs - 4. Senajos - 5. ilgas - 6. Jau -" at bounding box center [416, 225] width 443 height 117
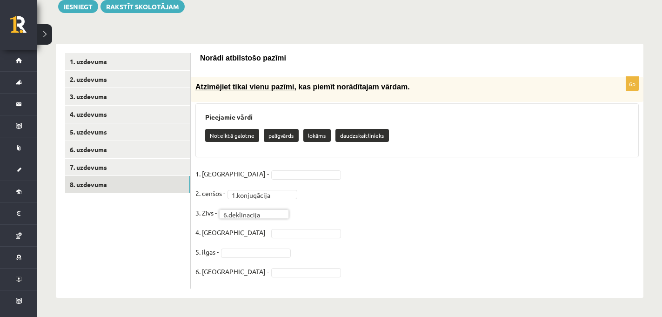
click at [247, 180] on fieldset "**********" at bounding box center [416, 225] width 443 height 117
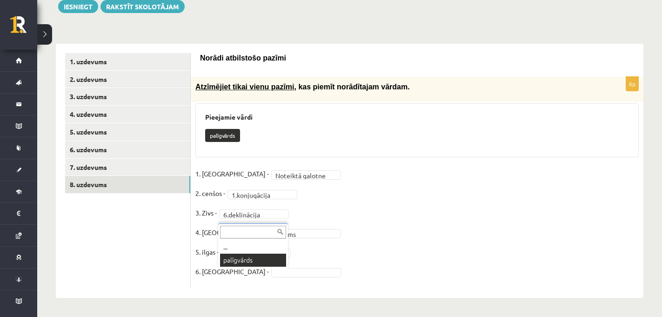
scroll to position [93, 0]
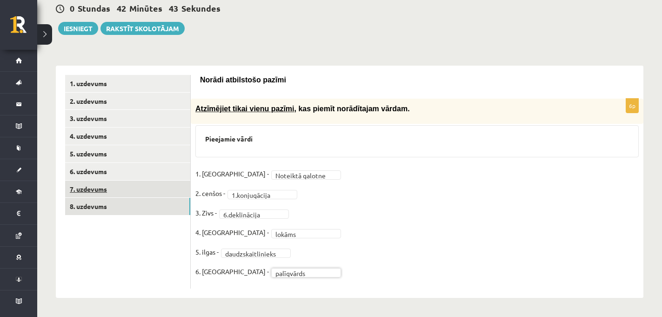
click at [174, 187] on link "7. uzdevums" at bounding box center [127, 188] width 125 height 17
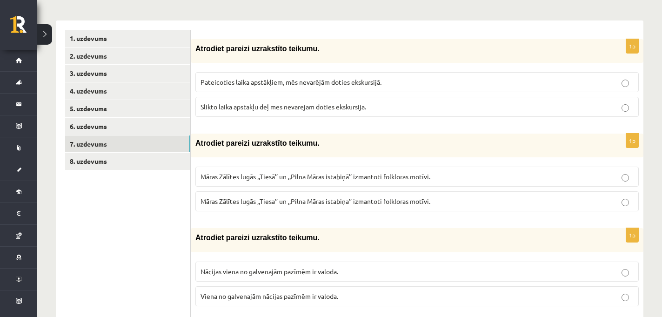
scroll to position [0, 0]
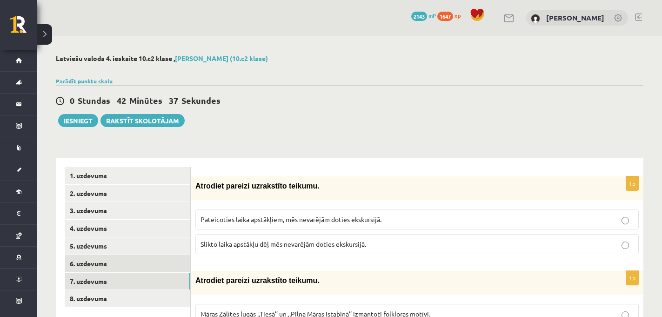
click at [122, 267] on link "6. uzdevums" at bounding box center [127, 263] width 125 height 17
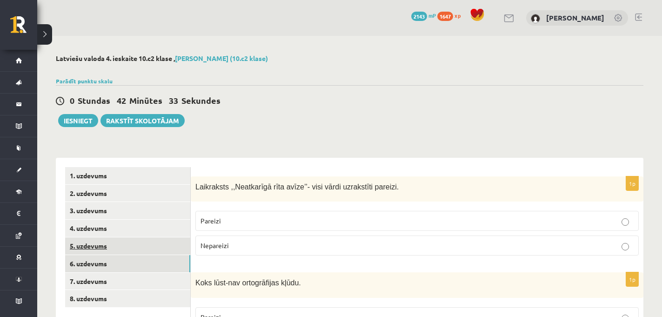
click at [119, 247] on link "5. uzdevums" at bounding box center [127, 245] width 125 height 17
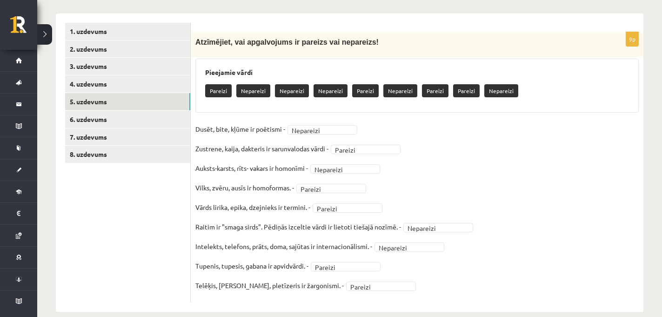
scroll to position [159, 0]
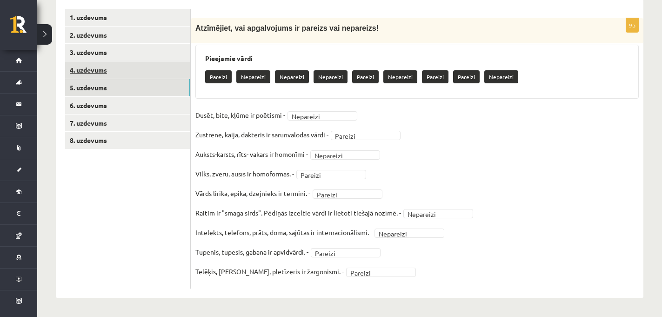
click at [147, 69] on link "4. uzdevums" at bounding box center [127, 69] width 125 height 17
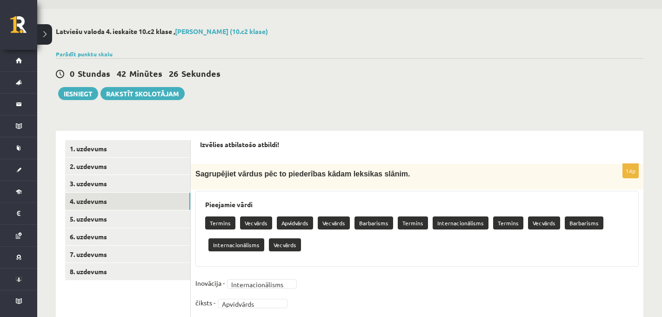
scroll to position [0, 0]
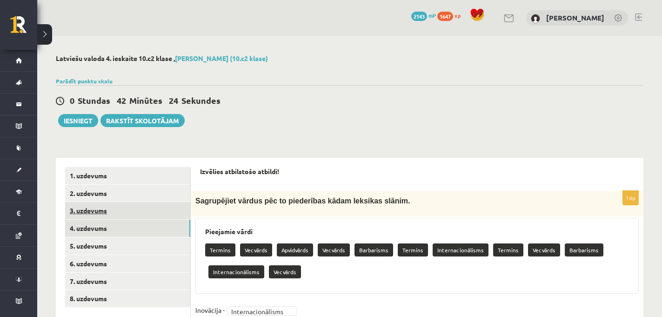
click at [163, 218] on link "3. uzdevums" at bounding box center [127, 210] width 125 height 17
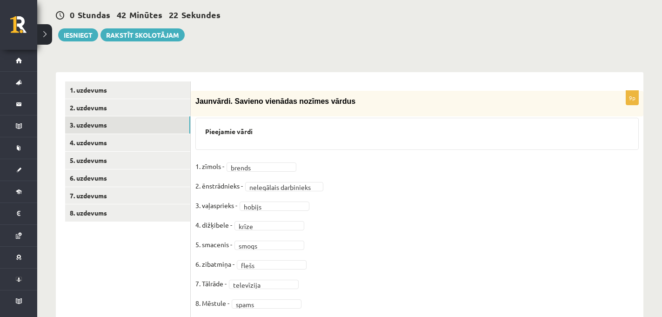
scroll to position [137, 0]
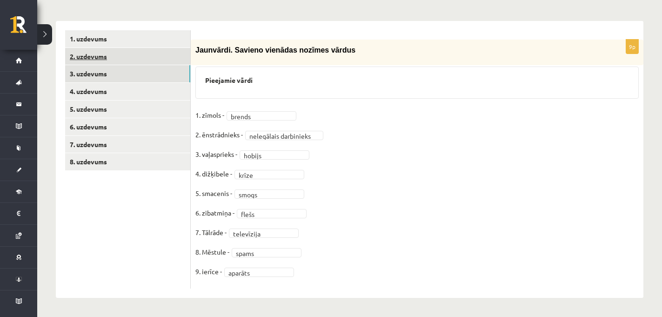
click at [172, 53] on link "2. uzdevums" at bounding box center [127, 56] width 125 height 17
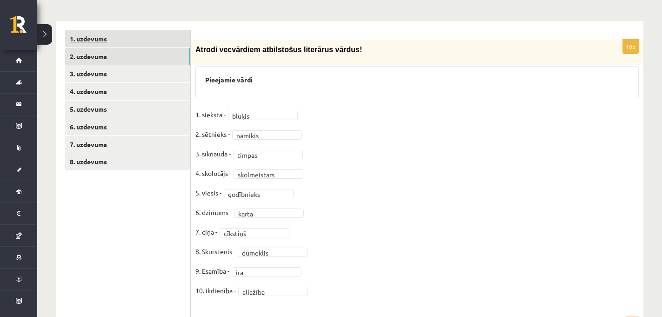
click at [173, 36] on link "1. uzdevums" at bounding box center [127, 38] width 125 height 17
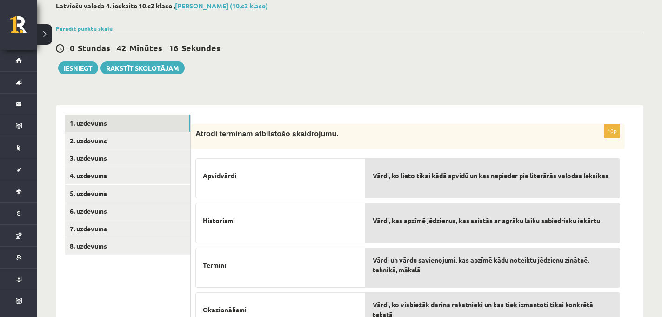
scroll to position [0, 0]
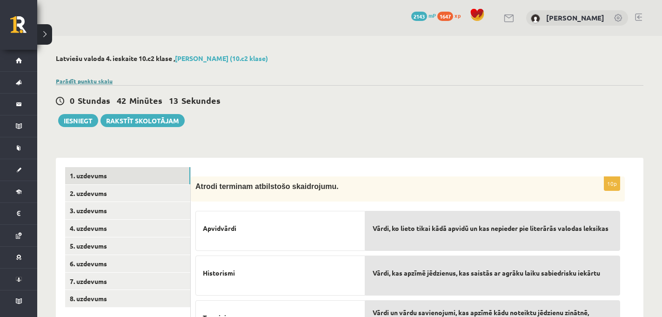
click at [100, 80] on link "Parādīt punktu skalu" at bounding box center [84, 80] width 57 height 7
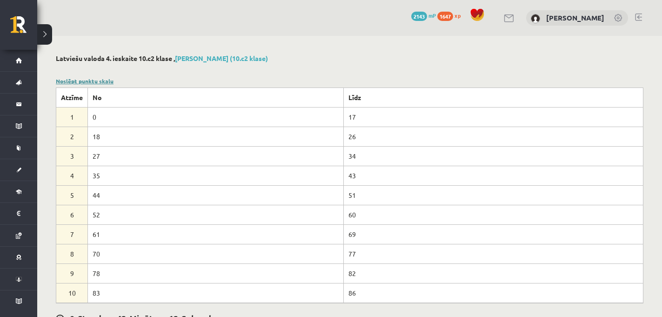
click at [100, 80] on link "Noslēpt punktu skalu" at bounding box center [85, 80] width 58 height 7
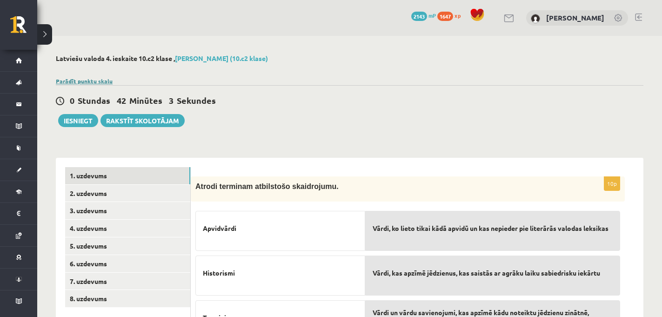
click at [87, 78] on link "Parādīt punktu skalu" at bounding box center [84, 80] width 57 height 7
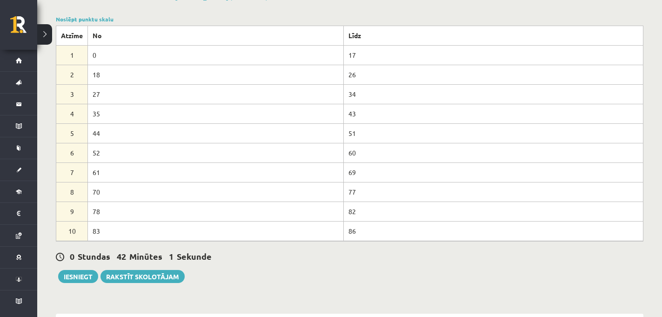
scroll to position [66, 0]
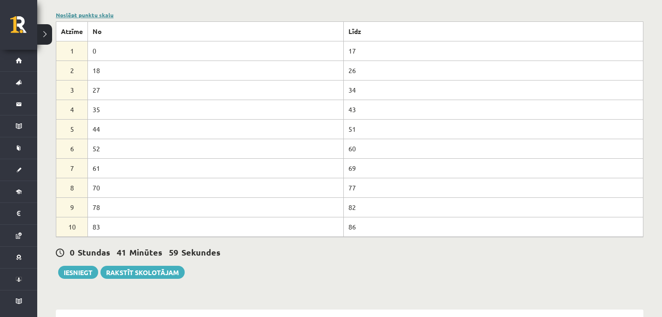
click at [79, 12] on link "Noslēpt punktu skalu" at bounding box center [85, 14] width 58 height 7
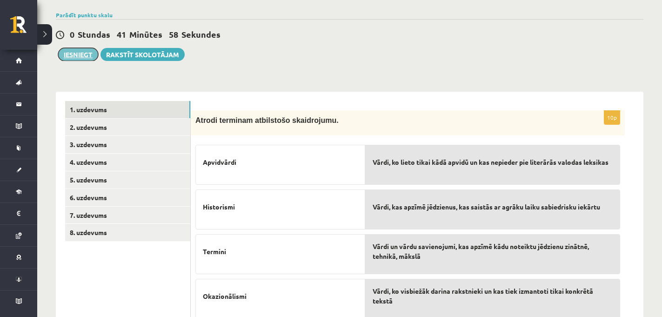
click at [85, 54] on button "Iesniegt" at bounding box center [78, 54] width 40 height 13
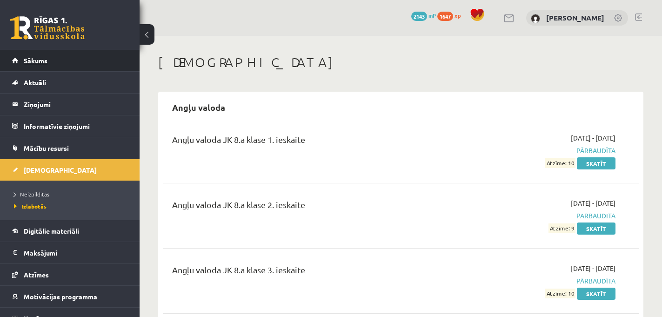
click at [80, 58] on link "Sākums" at bounding box center [70, 60] width 116 height 21
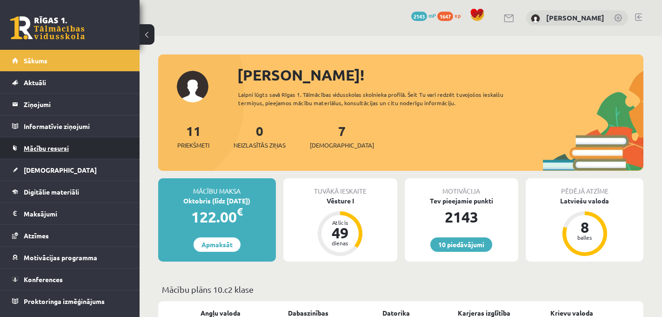
click at [54, 148] on span "Mācību resursi" at bounding box center [46, 148] width 45 height 8
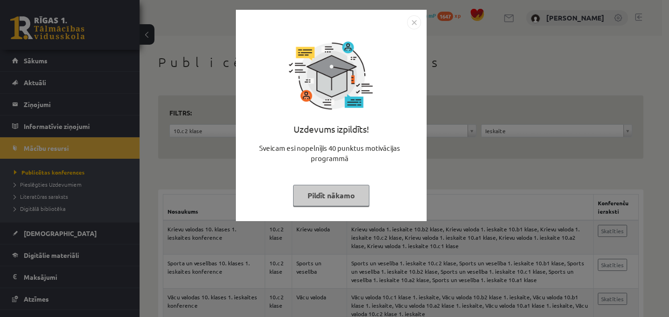
click at [327, 196] on button "Pildīt nākamo" at bounding box center [331, 195] width 76 height 21
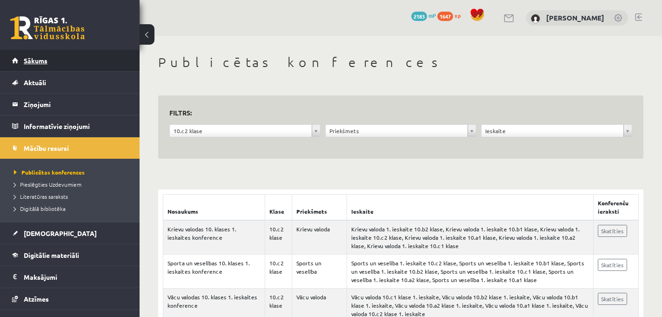
click at [43, 57] on span "Sākums" at bounding box center [36, 60] width 24 height 8
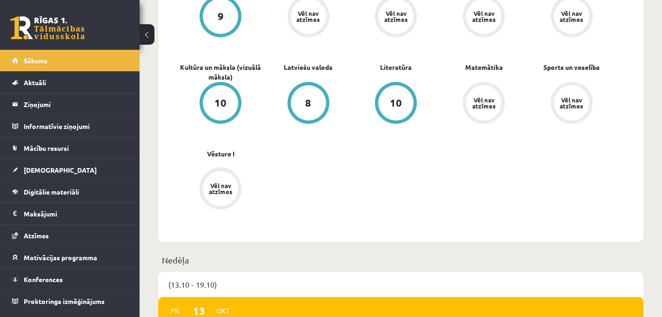
scroll to position [329, 0]
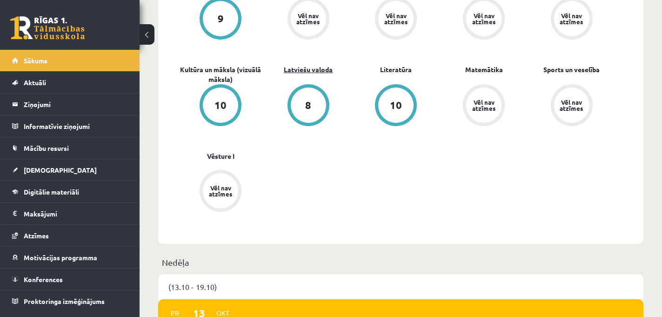
click at [307, 70] on link "Latviešu valoda" at bounding box center [308, 70] width 49 height 10
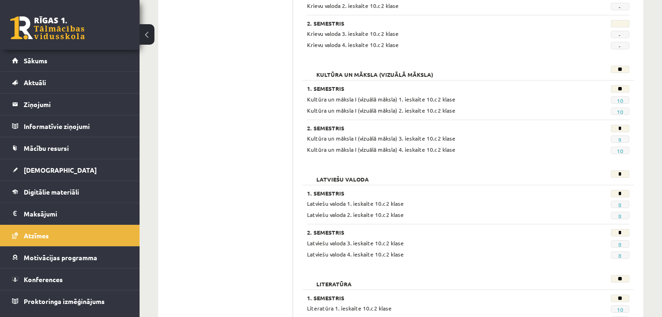
scroll to position [507, 0]
click at [621, 256] on link "8" at bounding box center [619, 254] width 3 height 7
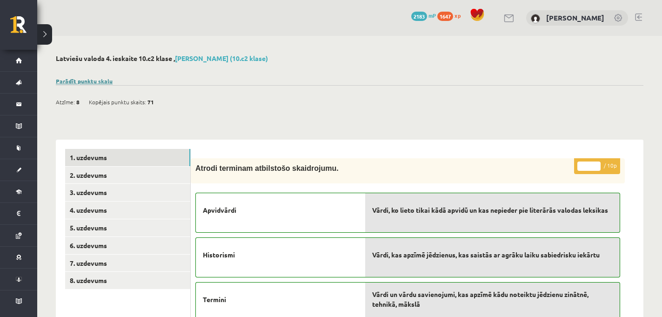
click at [103, 78] on link "Parādīt punktu skalu" at bounding box center [84, 80] width 57 height 7
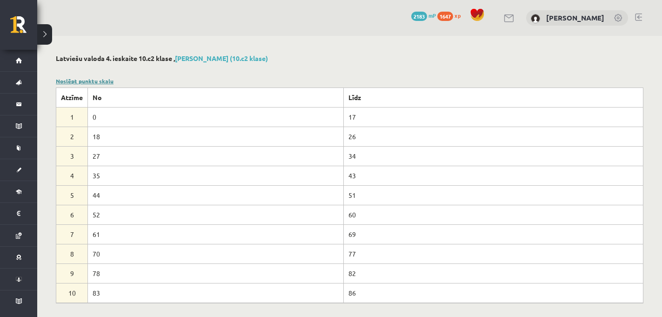
click at [93, 78] on link "Noslēpt punktu skalu" at bounding box center [85, 80] width 58 height 7
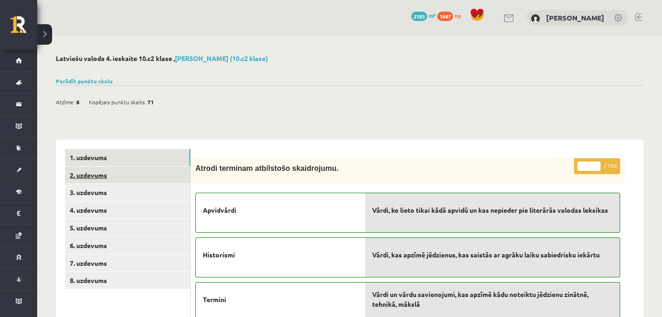
click at [102, 170] on link "2. uzdevums" at bounding box center [127, 175] width 125 height 17
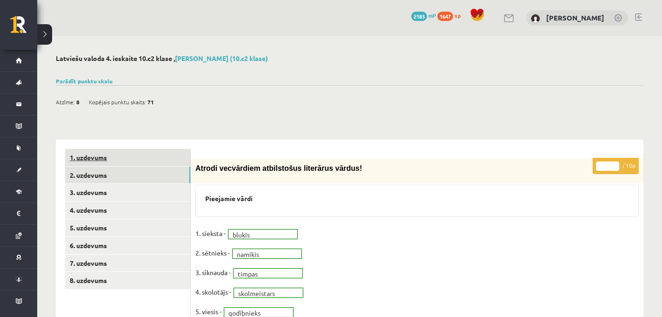
click at [112, 162] on link "1. uzdevums" at bounding box center [127, 157] width 125 height 17
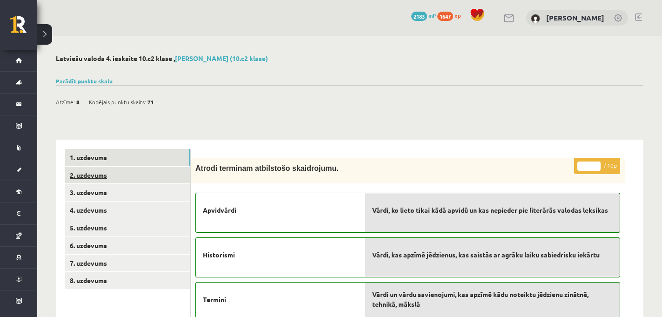
click at [183, 171] on link "2. uzdevums" at bounding box center [127, 175] width 125 height 17
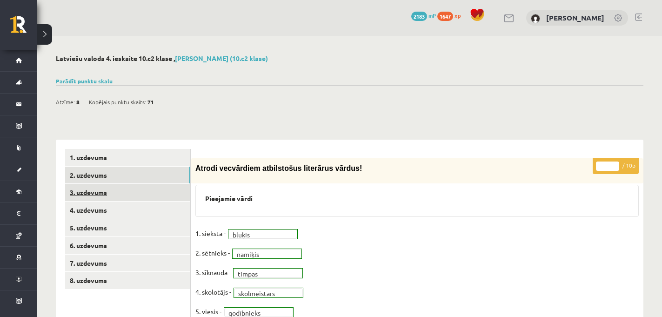
click at [158, 198] on link "3. uzdevums" at bounding box center [127, 192] width 125 height 17
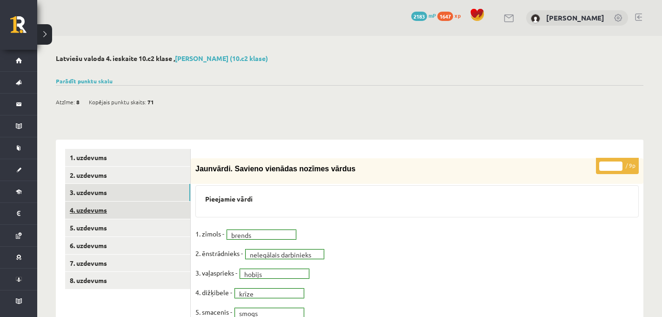
click at [152, 214] on link "4. uzdevums" at bounding box center [127, 209] width 125 height 17
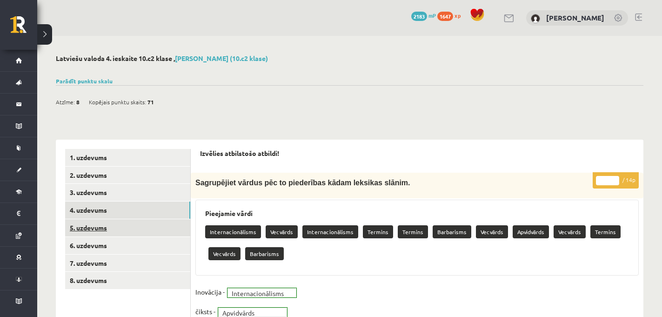
click at [102, 228] on link "5. uzdevums" at bounding box center [127, 227] width 125 height 17
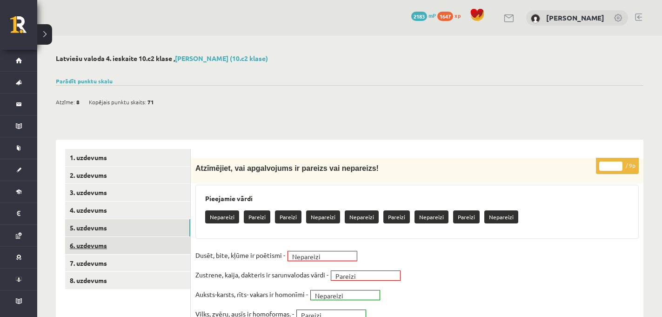
click at [154, 250] on link "6. uzdevums" at bounding box center [127, 245] width 125 height 17
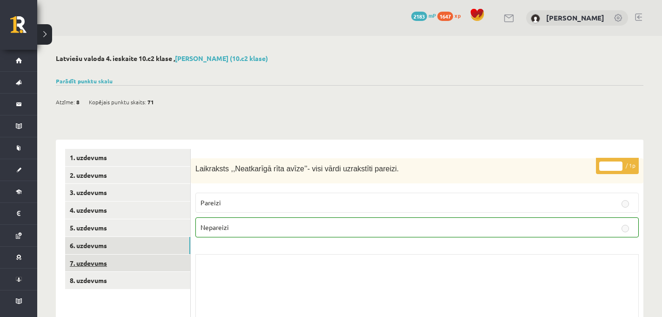
click at [163, 268] on link "7. uzdevums" at bounding box center [127, 262] width 125 height 17
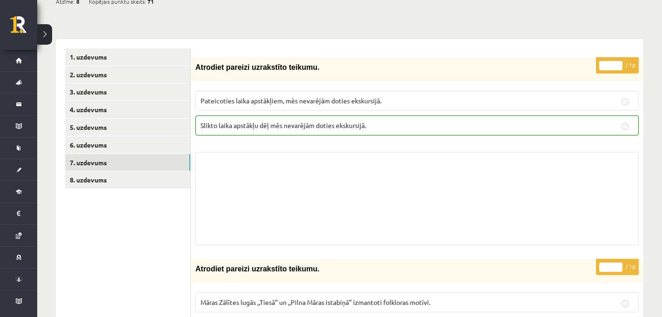
scroll to position [97, 0]
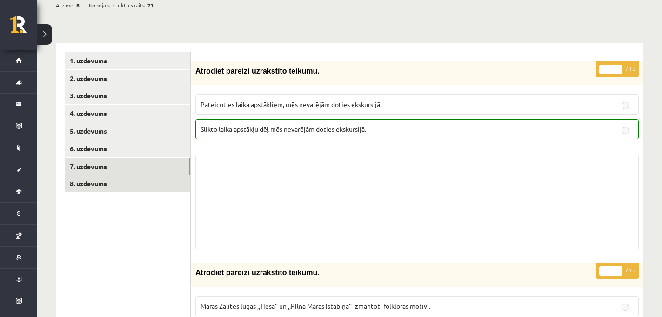
click at [176, 189] on link "8. uzdevums" at bounding box center [127, 183] width 125 height 17
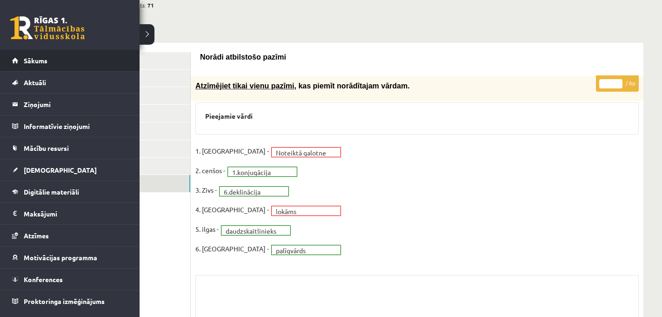
click at [10, 67] on li "Sākums" at bounding box center [70, 61] width 140 height 22
click at [22, 64] on link "Sākums" at bounding box center [70, 60] width 116 height 21
